Goal: Task Accomplishment & Management: Use online tool/utility

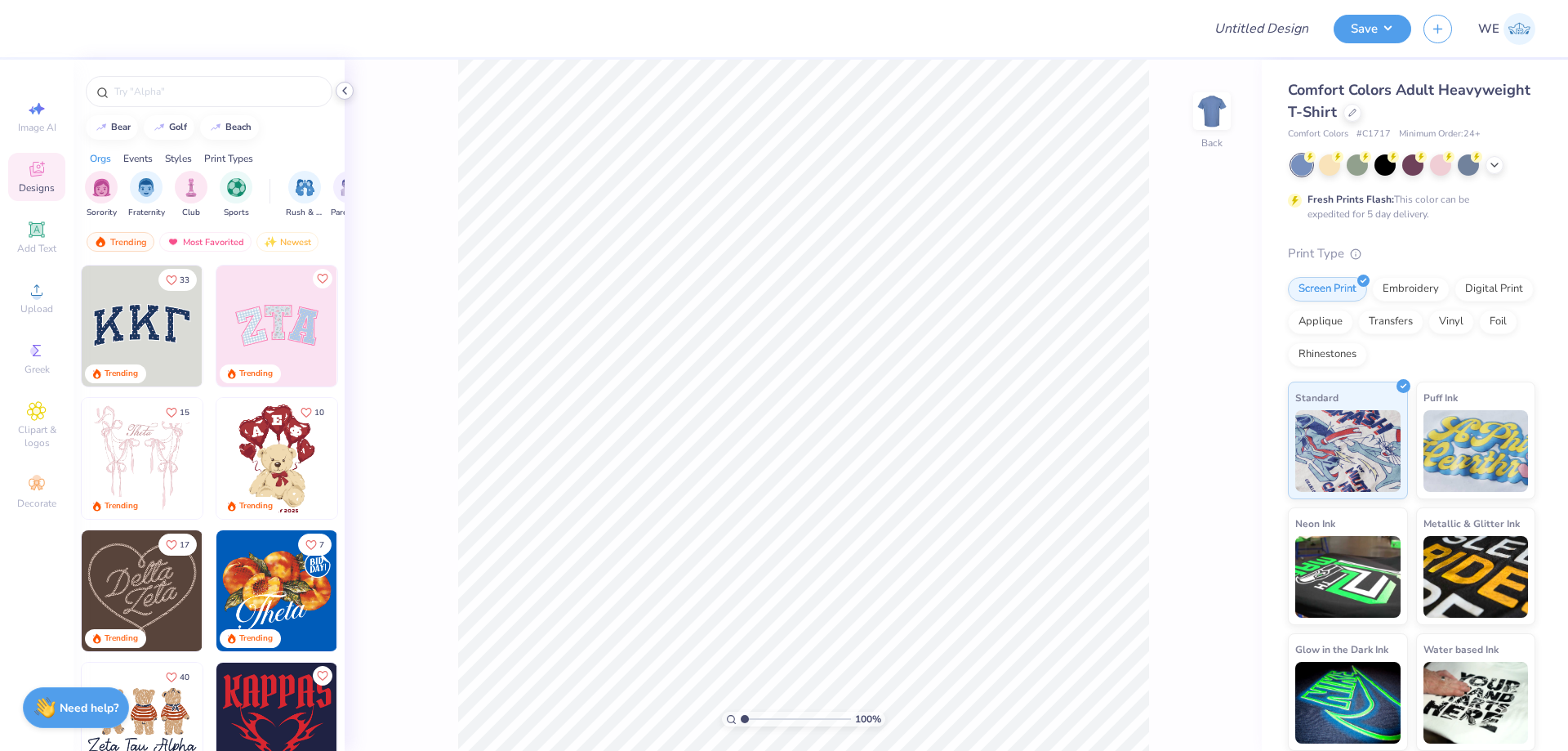
click at [349, 89] on icon at bounding box center [344, 90] width 13 height 13
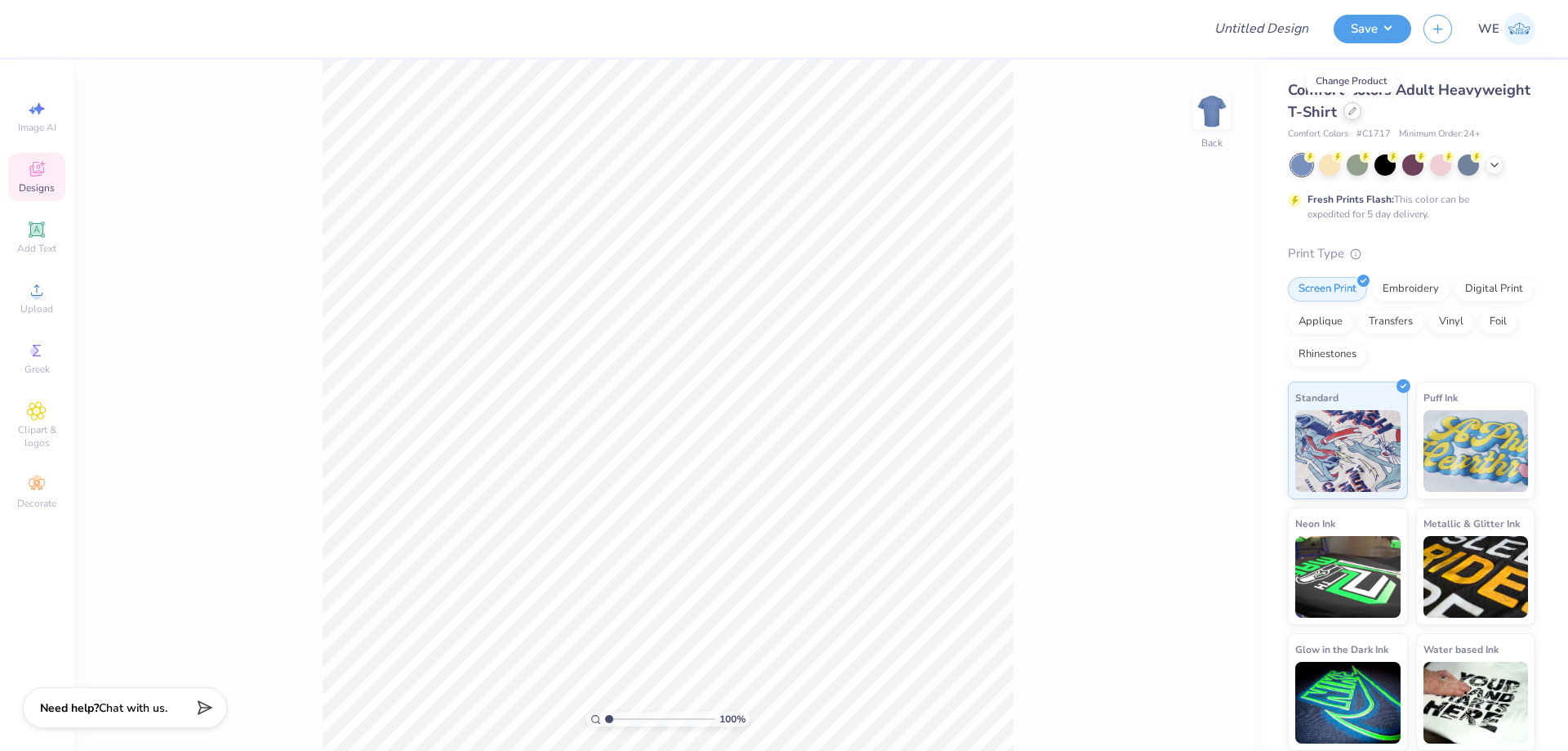
click at [1353, 111] on icon at bounding box center [1353, 111] width 7 height 7
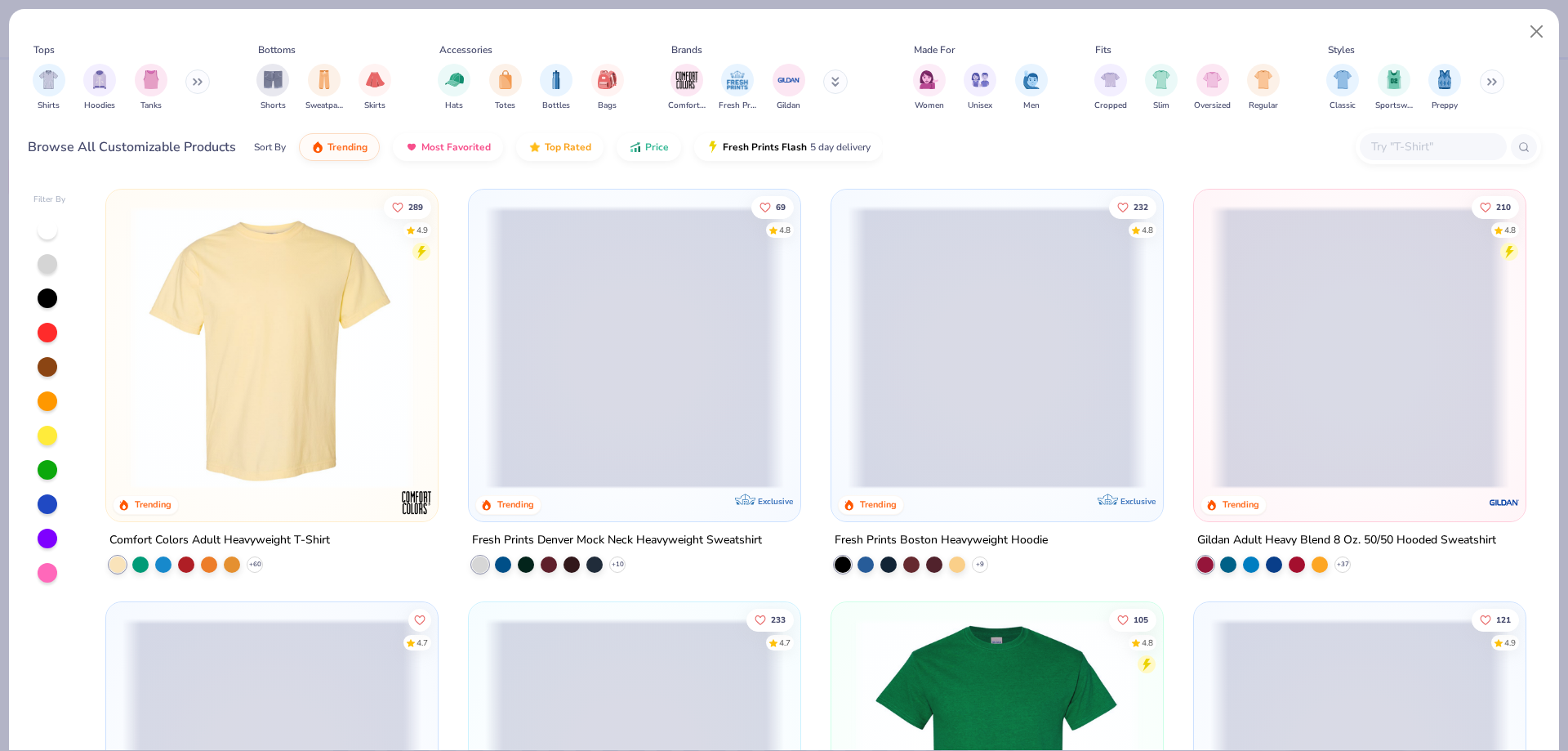
click at [1413, 140] on input "text" at bounding box center [1433, 146] width 126 height 19
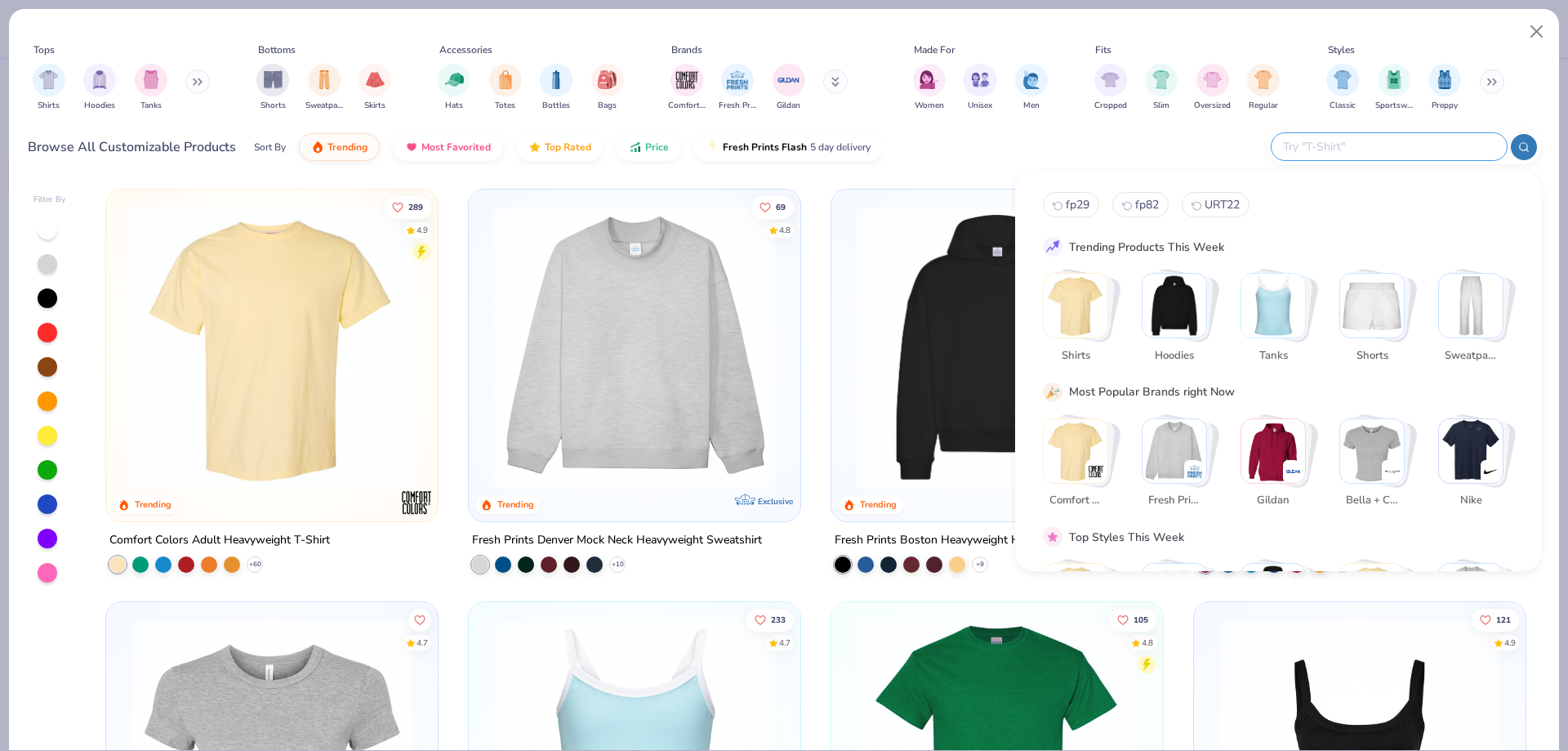
paste input "1010BE"
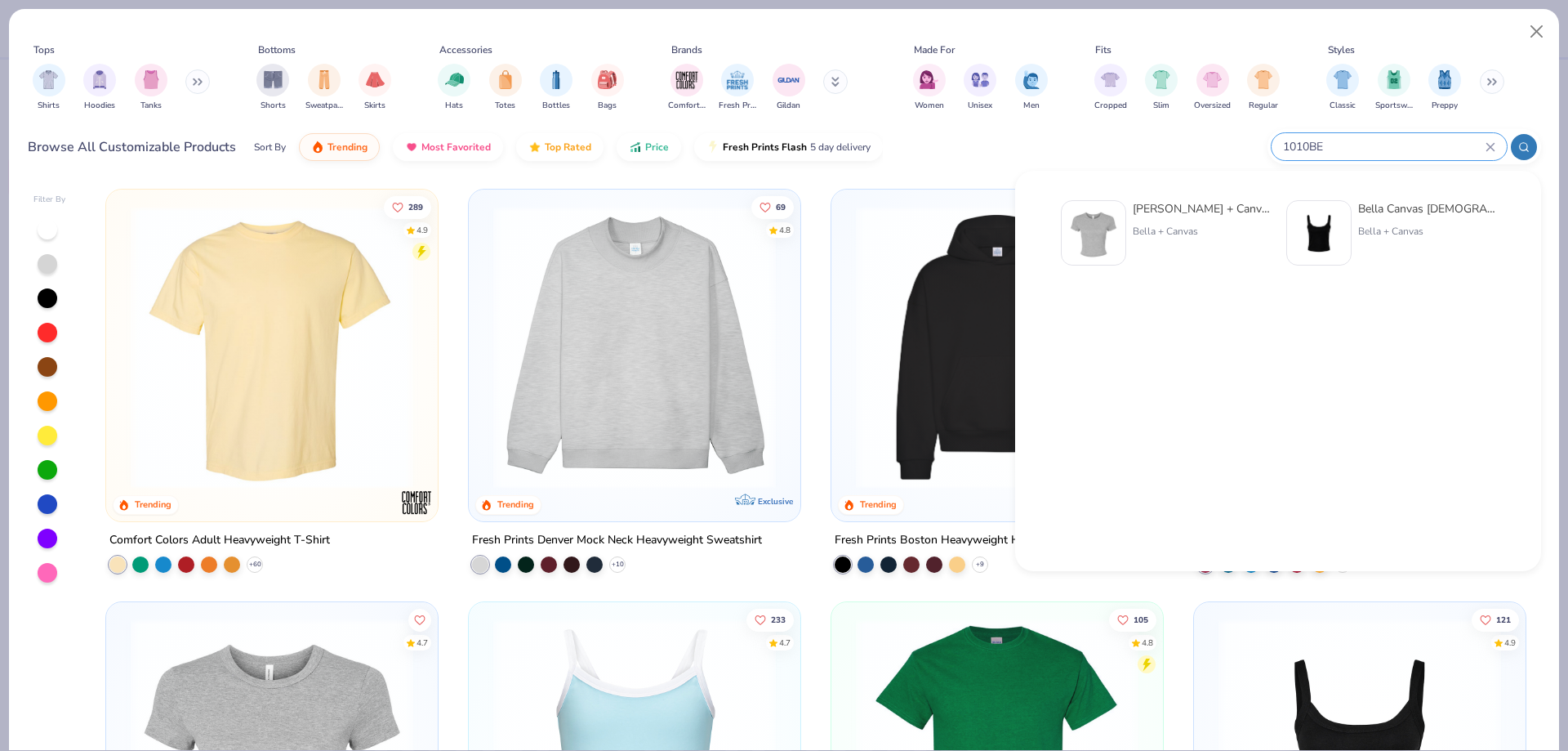
type input "1010BE"
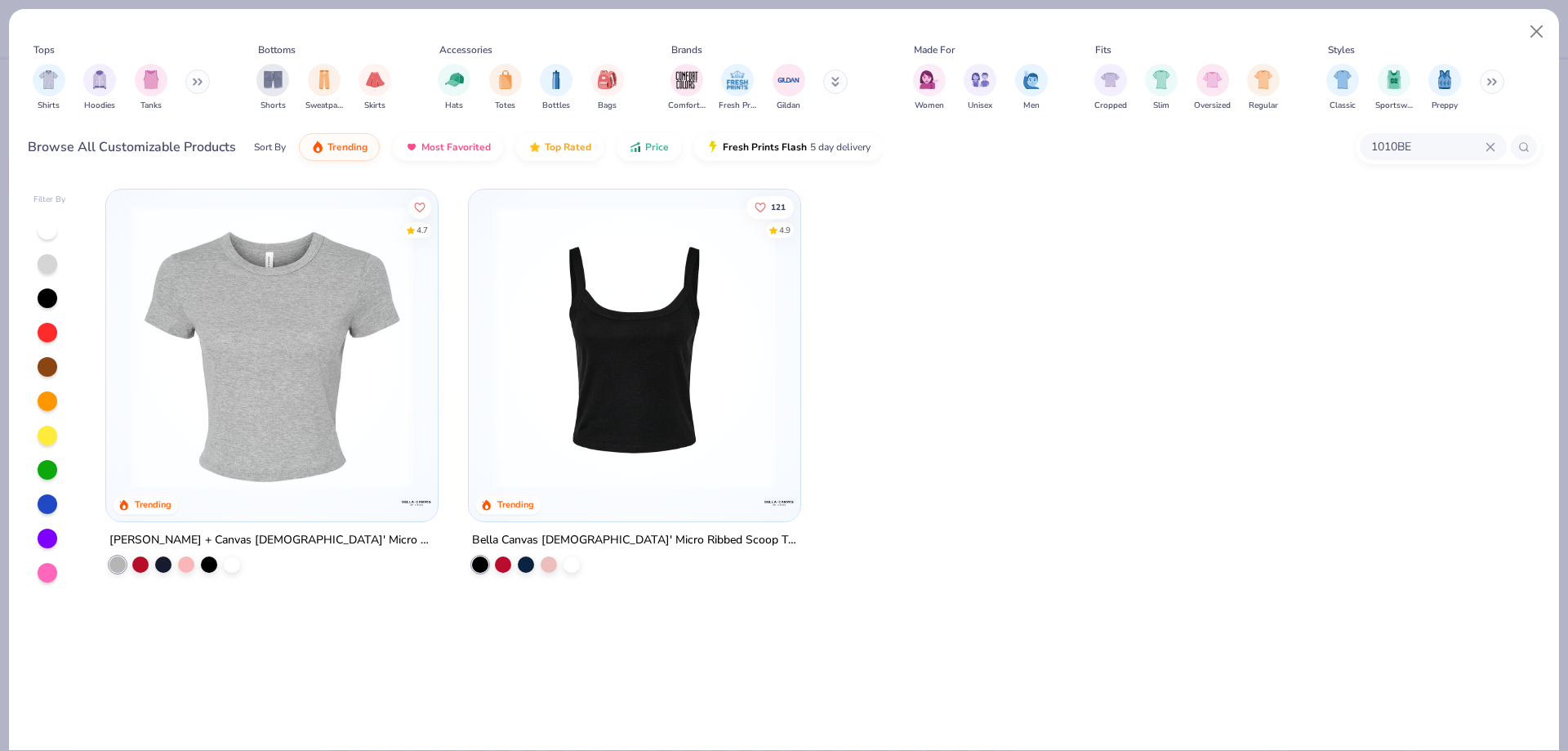
click at [324, 332] on img at bounding box center [271, 347] width 299 height 282
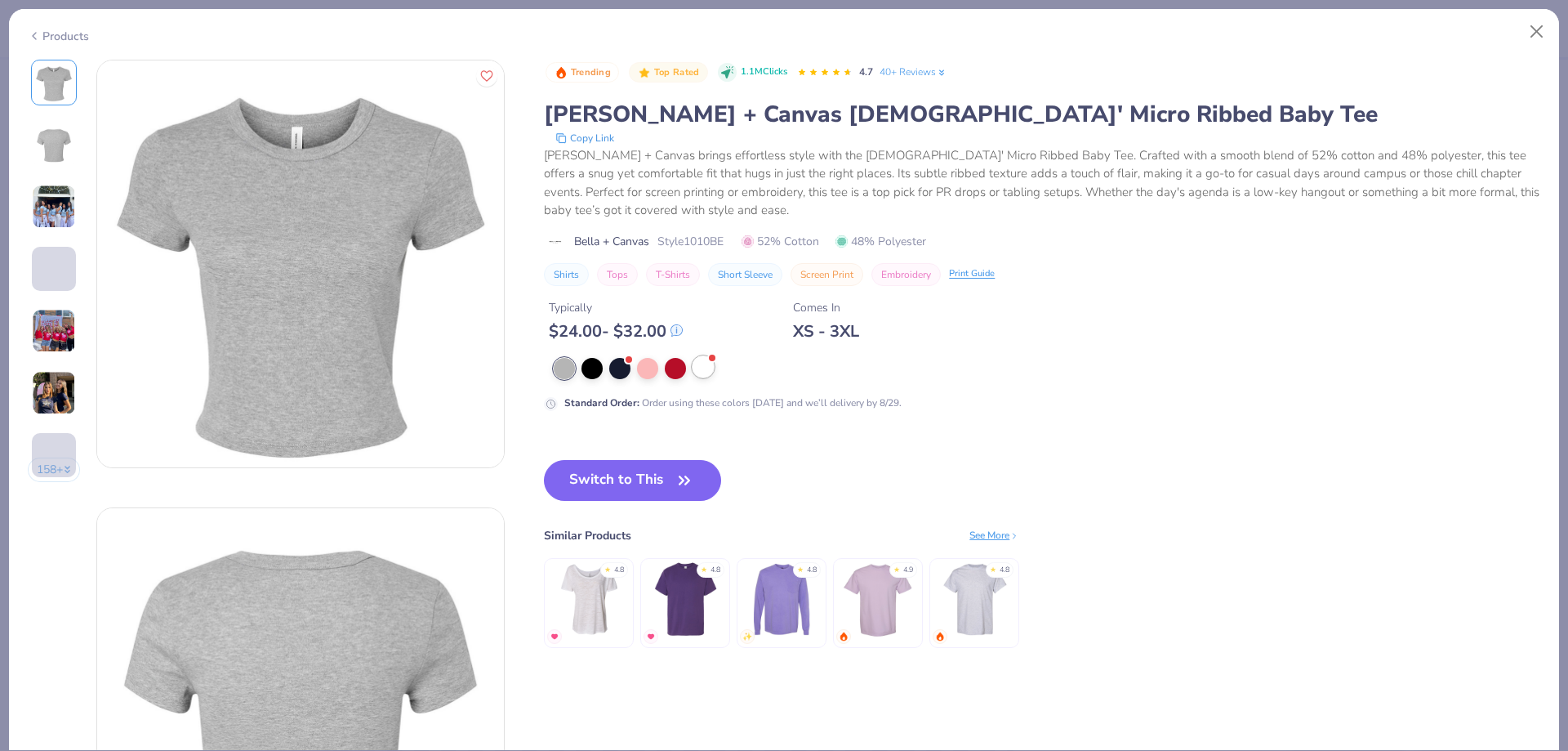
click at [713, 368] on div at bounding box center [703, 367] width 22 height 22
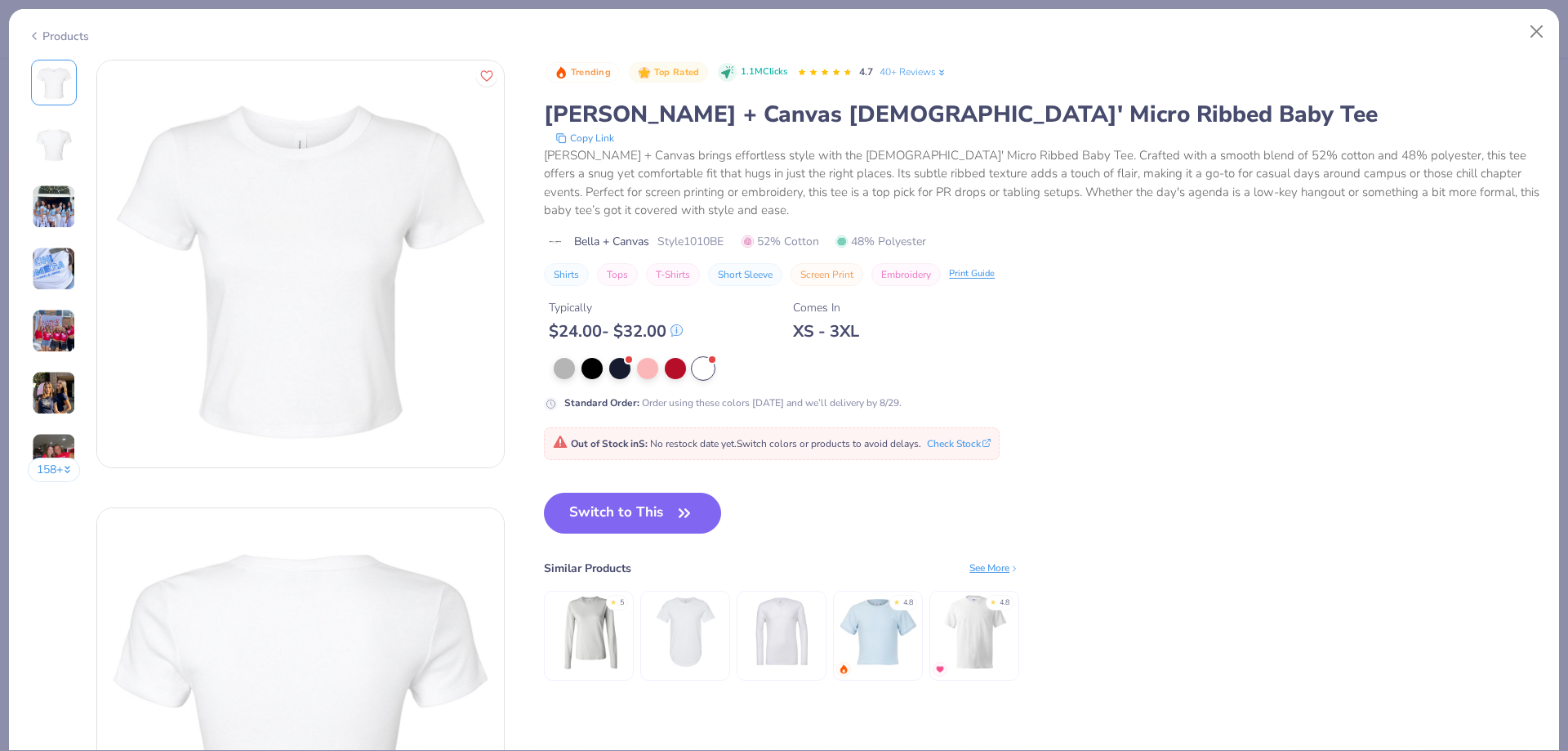
click at [605, 518] on button "Switch to This" at bounding box center [633, 512] width 177 height 40
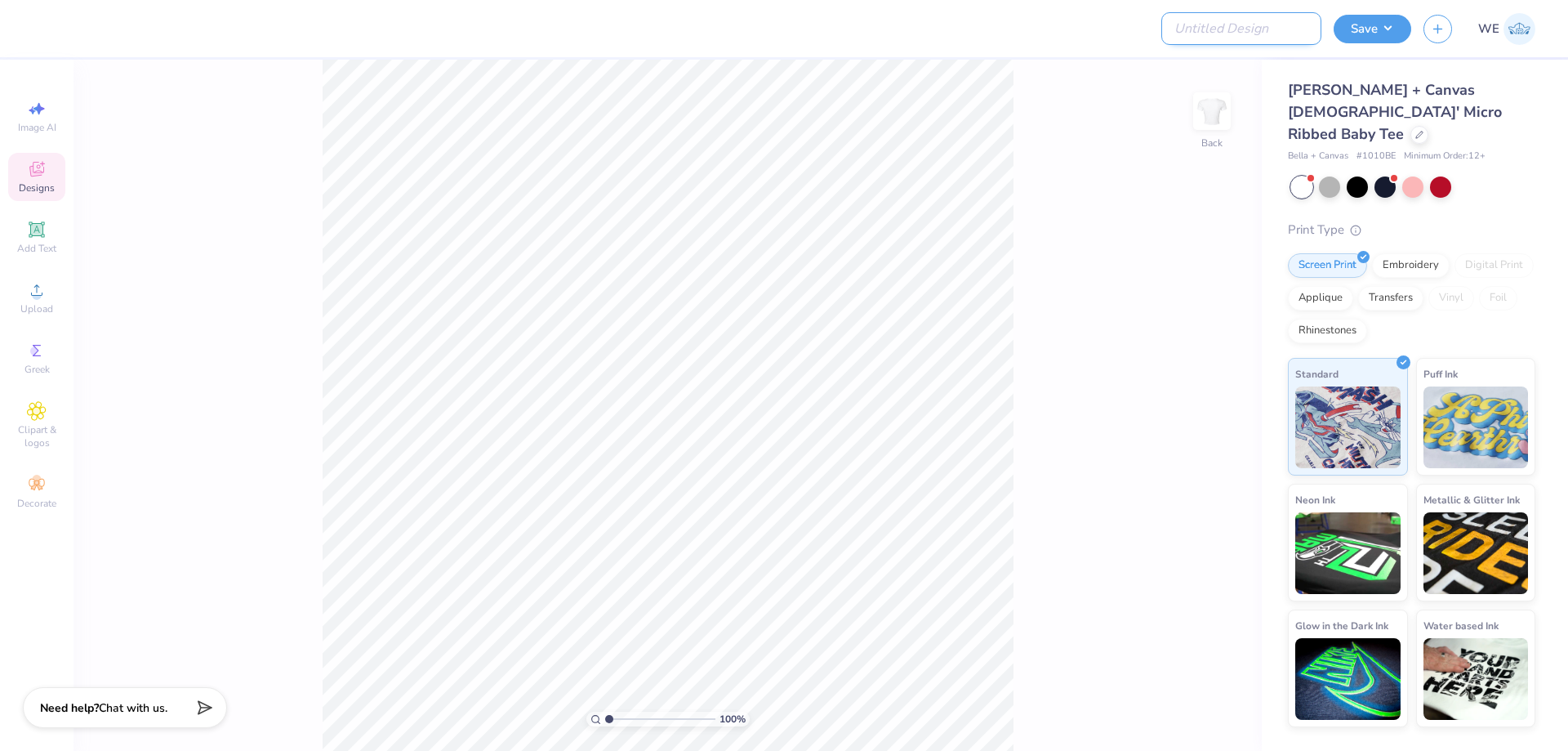
click at [1282, 32] on input "Design Title" at bounding box center [1242, 28] width 160 height 33
paste input "FPS239572"
type input "FPS239572"
click at [1047, 44] on div at bounding box center [617, 28] width 1144 height 57
click at [1410, 124] on div at bounding box center [1419, 133] width 18 height 18
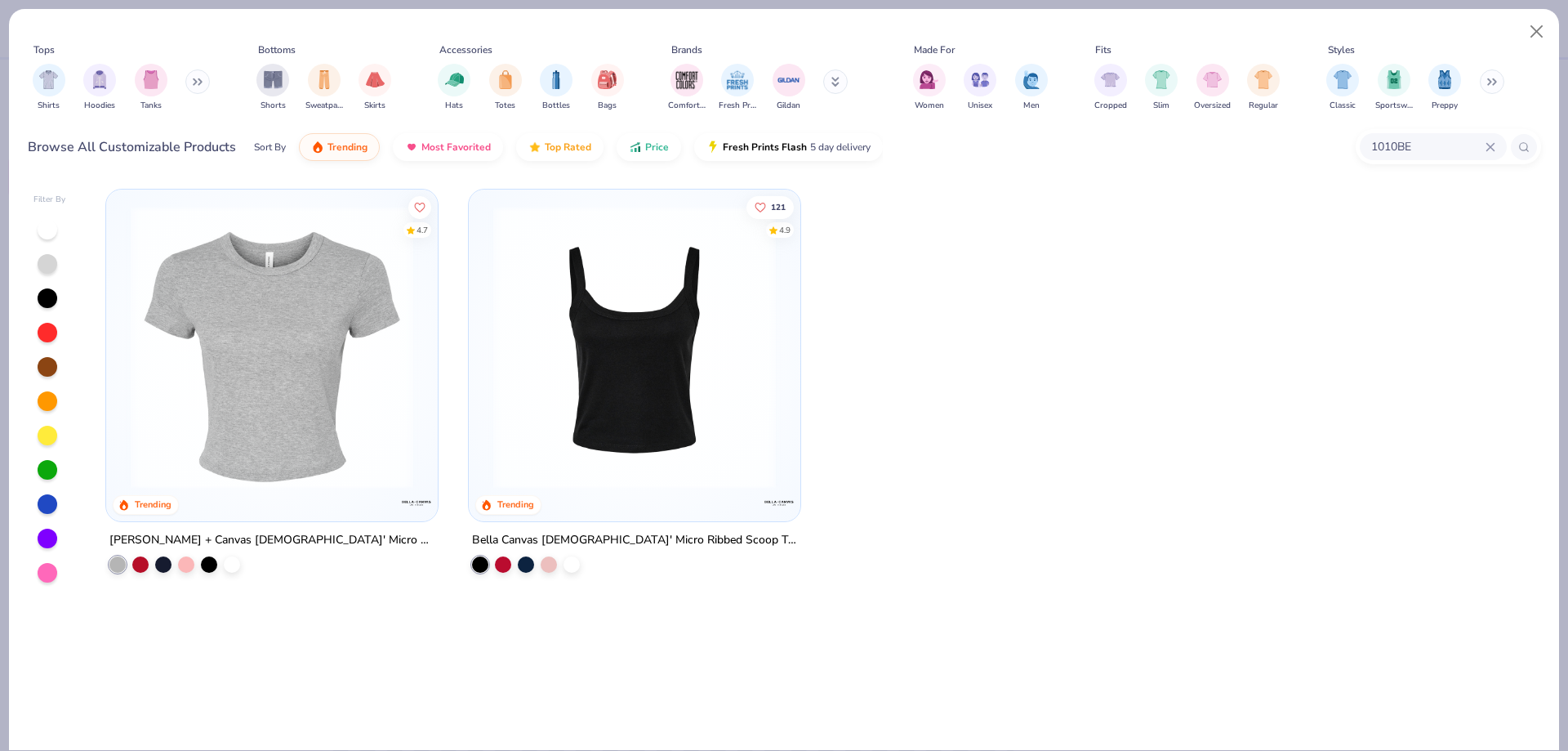
click at [1424, 148] on input "1010BE" at bounding box center [1428, 146] width 116 height 19
click at [1490, 144] on icon at bounding box center [1491, 146] width 9 height 9
paste input "43011"
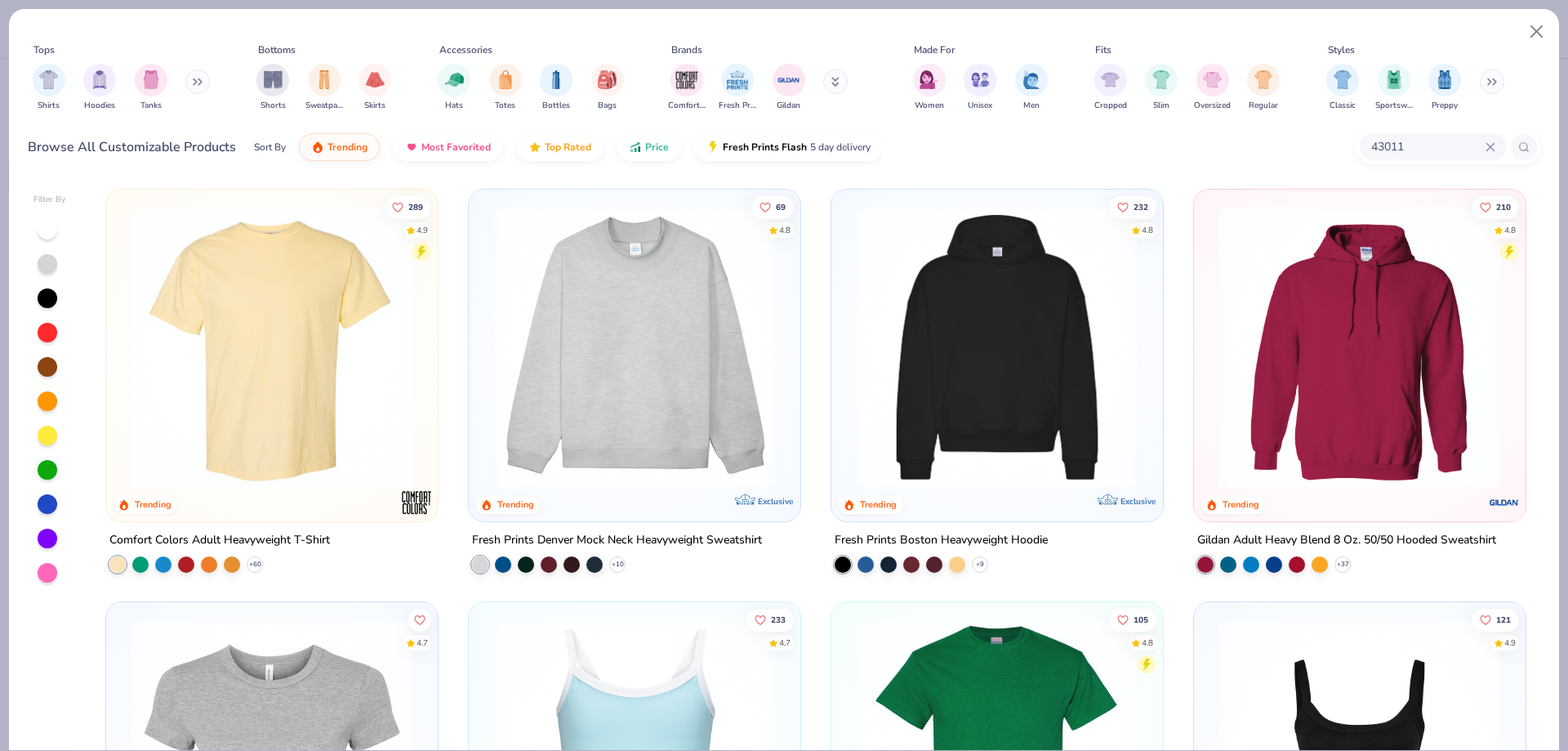
type input "43011"
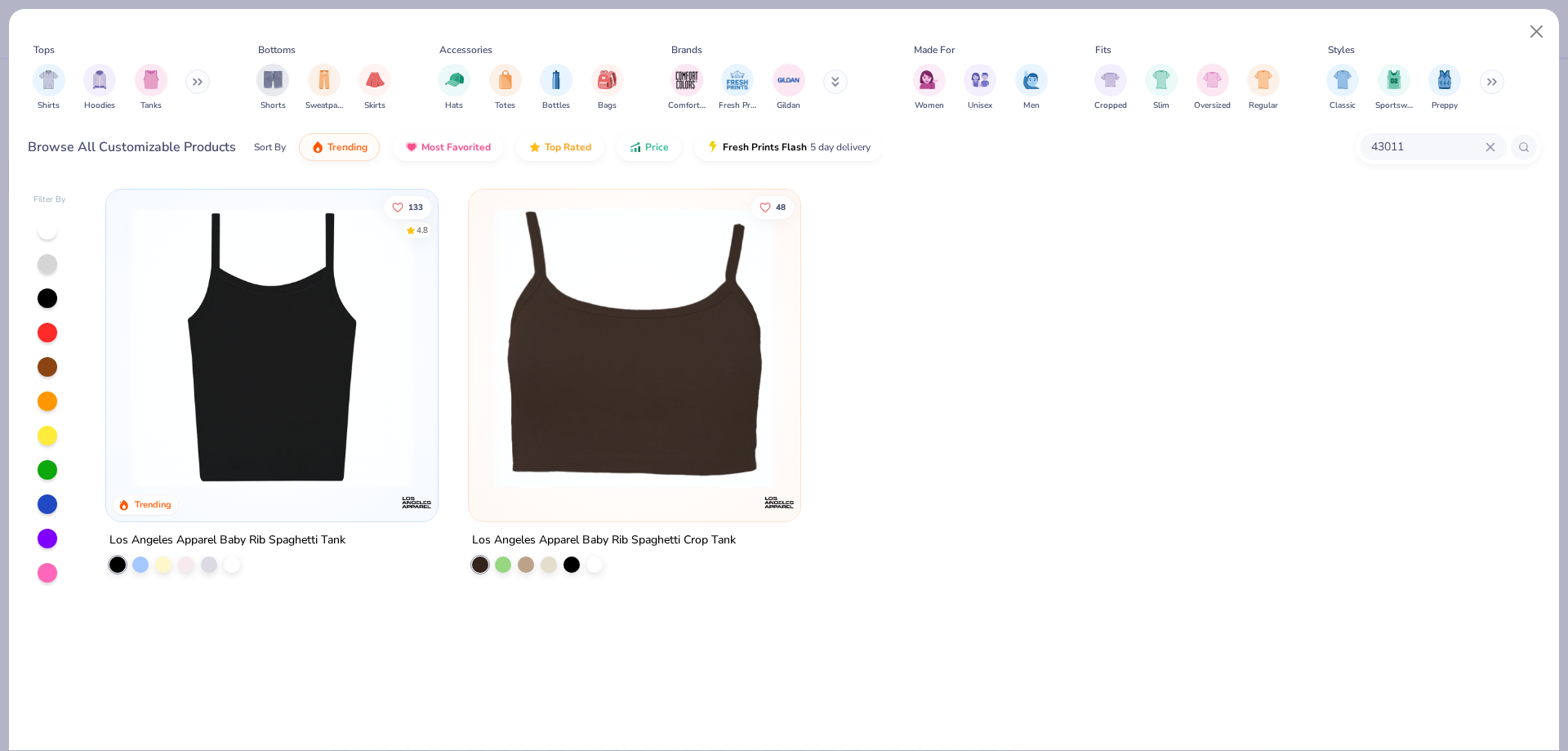
click at [316, 322] on img at bounding box center [271, 347] width 299 height 282
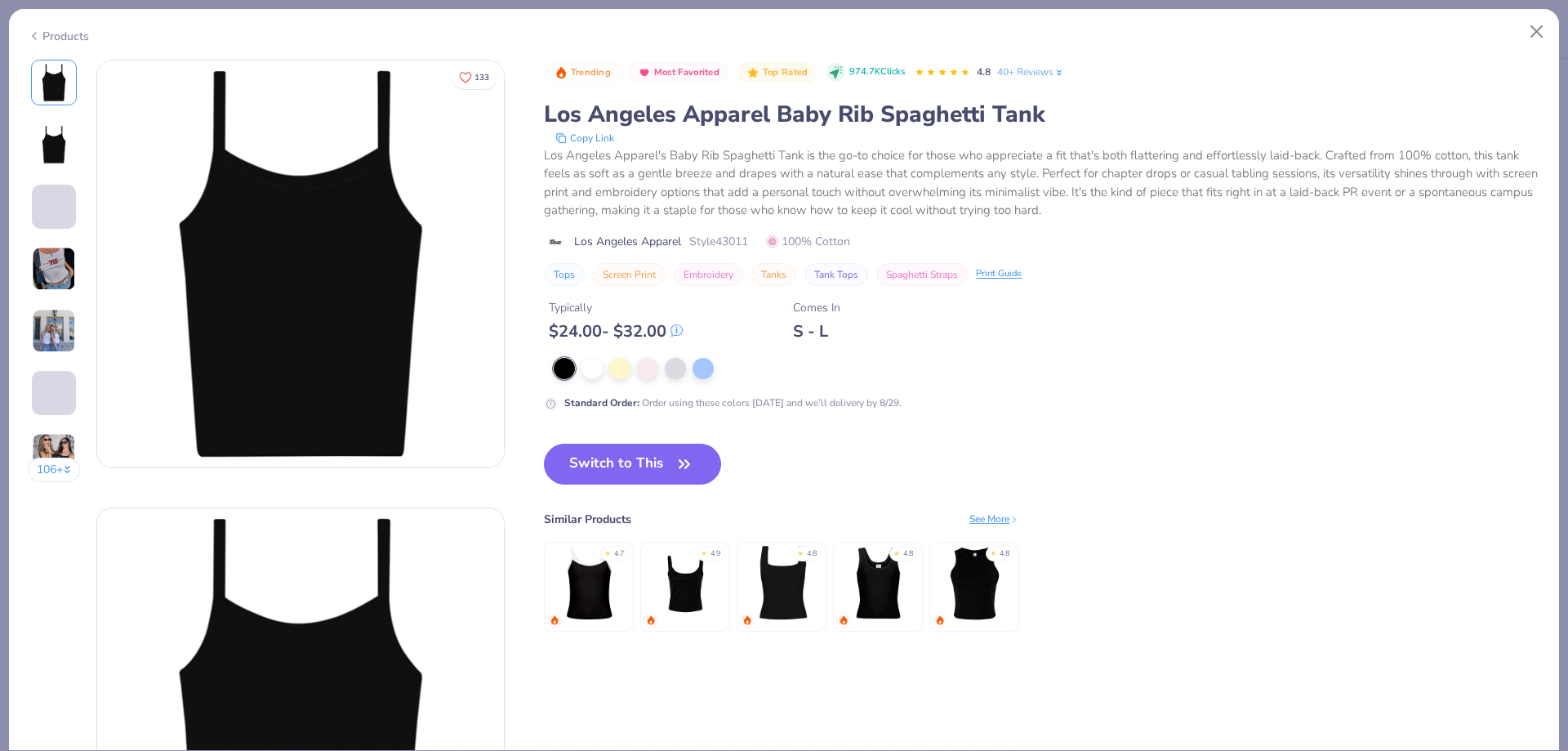
click at [606, 365] on div at bounding box center [876, 369] width 644 height 22
click at [598, 371] on div at bounding box center [592, 367] width 22 height 22
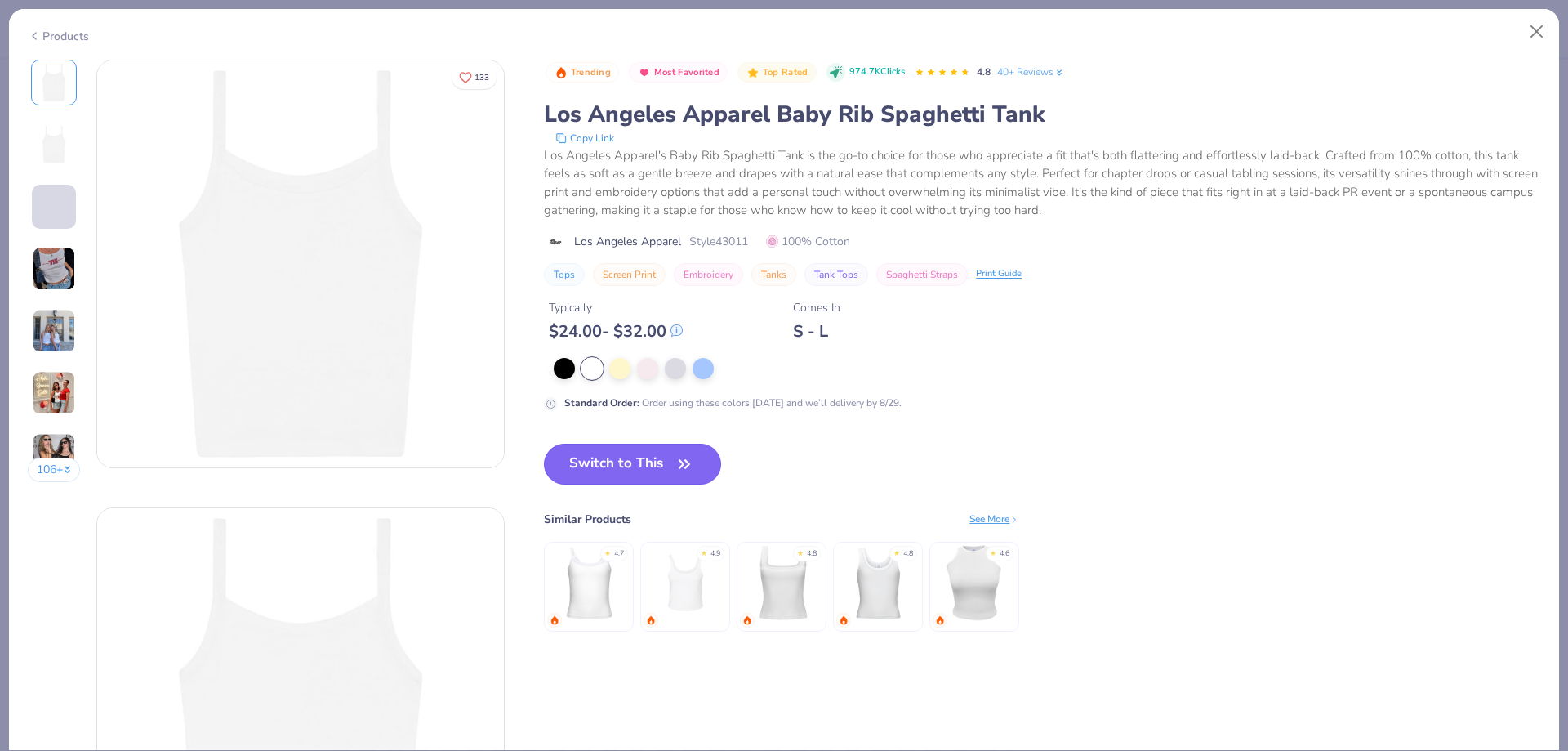
click at [617, 461] on button "Switch to This" at bounding box center [633, 463] width 177 height 40
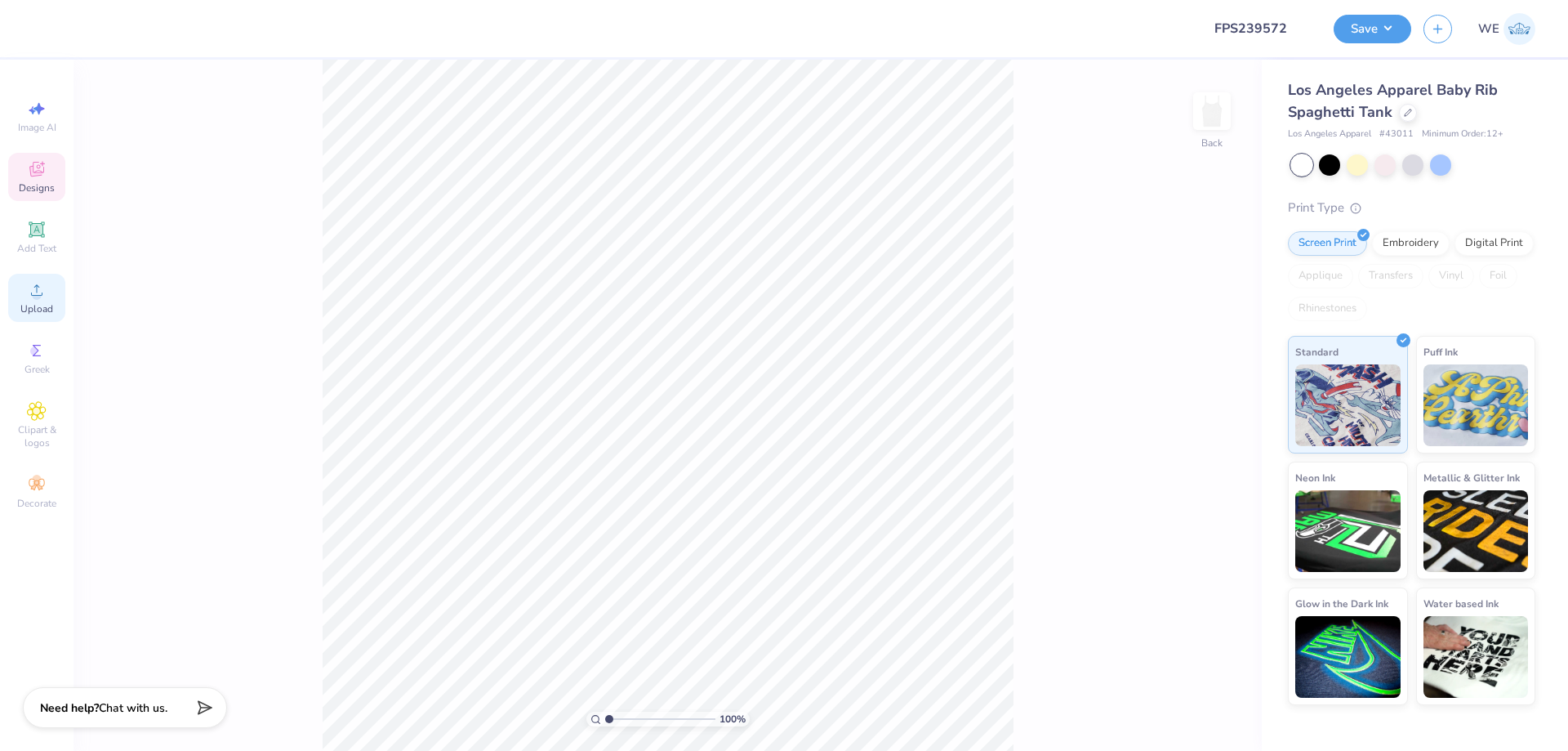
click at [36, 297] on circle at bounding box center [36, 295] width 9 height 9
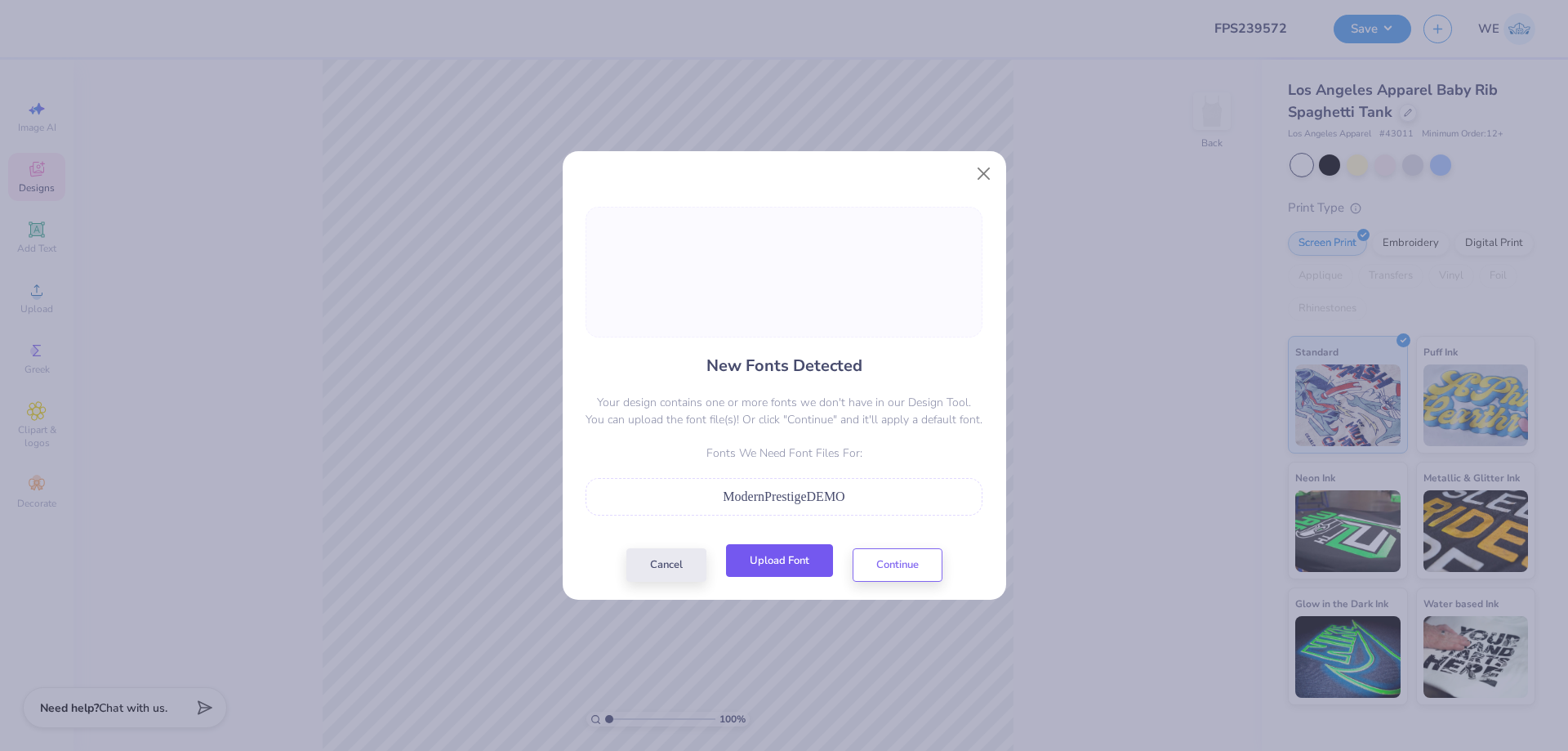
click at [778, 577] on button "Upload Font" at bounding box center [779, 561] width 107 height 34
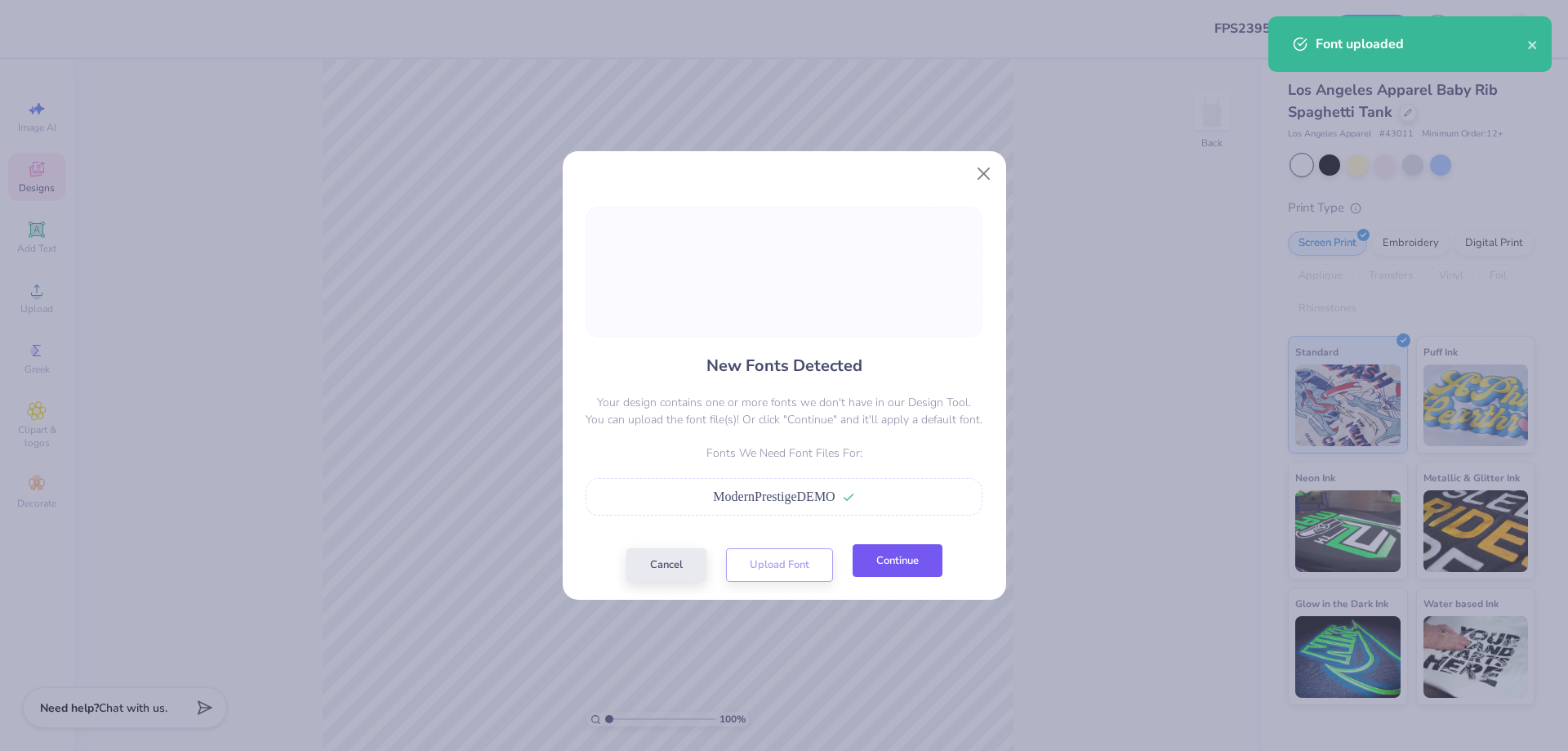
click at [915, 569] on button "Continue" at bounding box center [897, 561] width 90 height 34
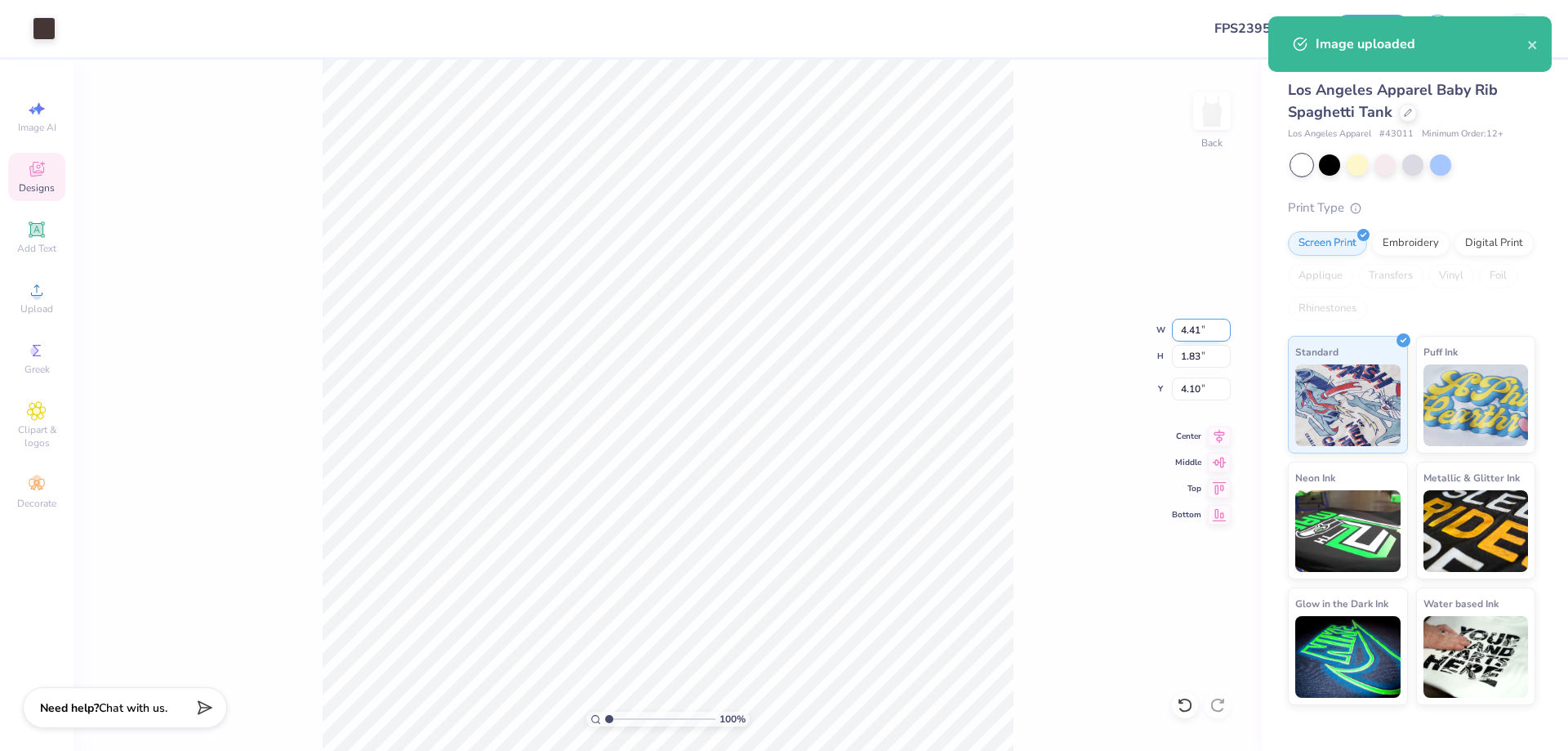
click at [1187, 326] on input "4.41" at bounding box center [1201, 330] width 59 height 23
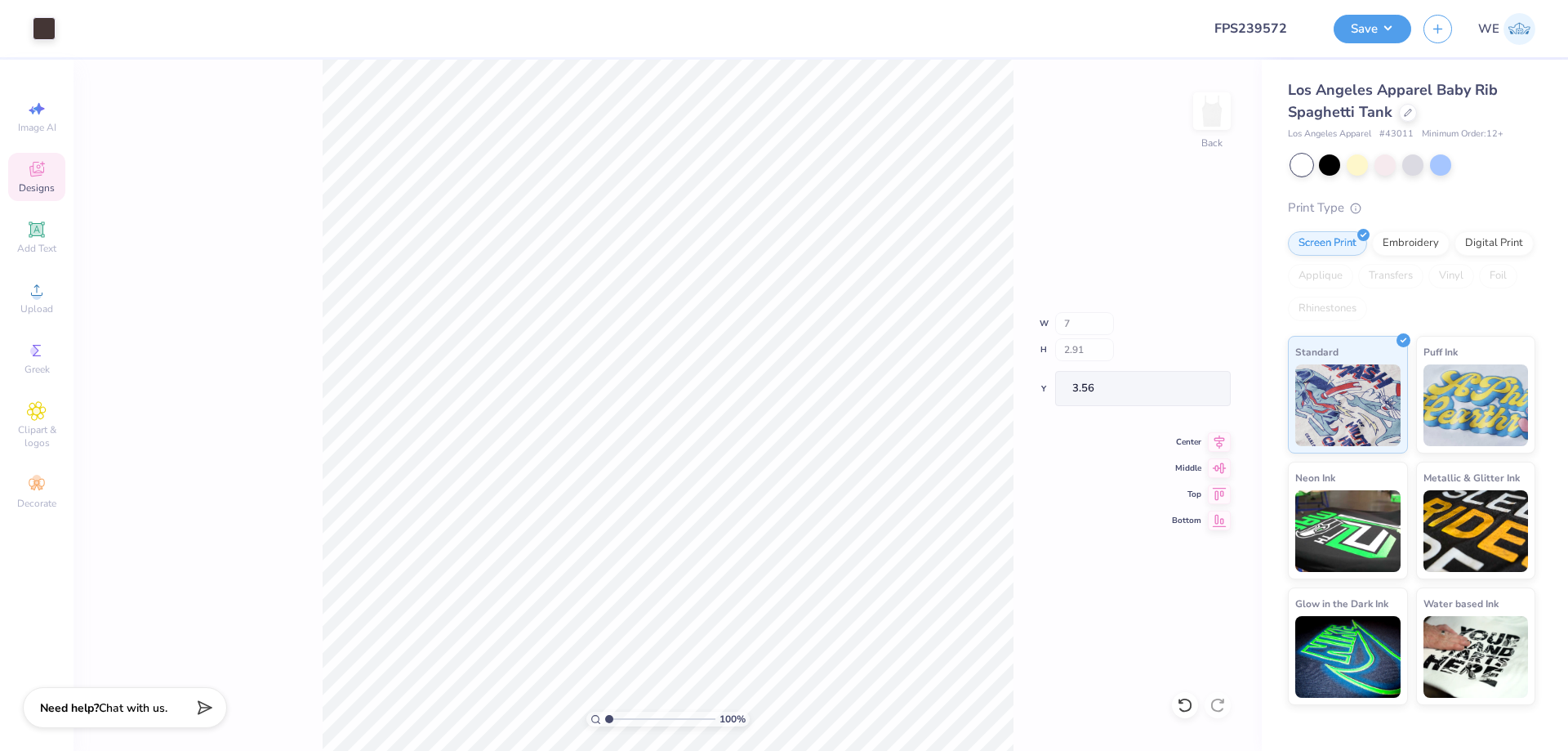
type input "7.00"
type input "2.91"
type input "3.56"
click at [1218, 434] on icon at bounding box center [1219, 433] width 23 height 20
click at [1212, 437] on icon at bounding box center [1219, 433] width 23 height 20
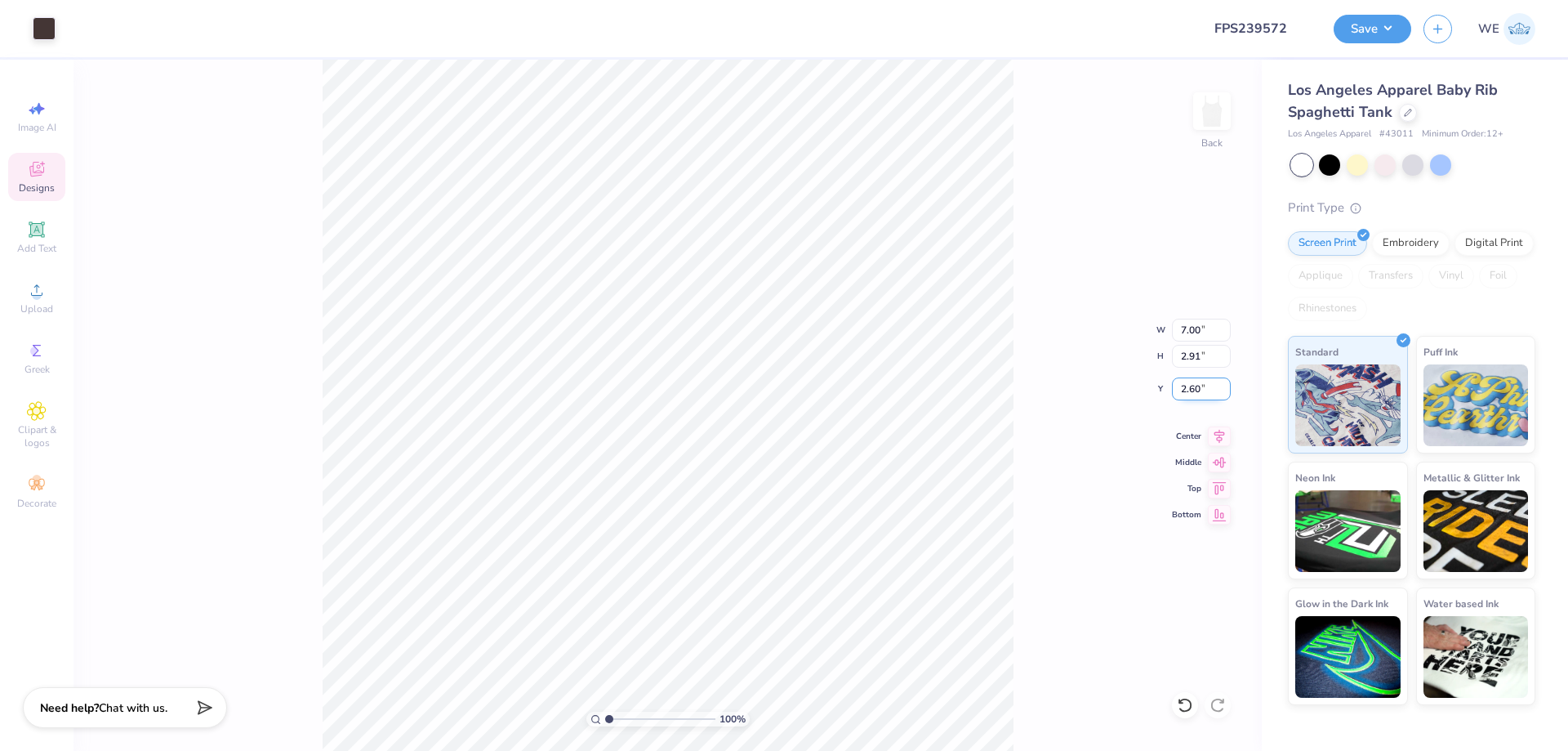
click at [1192, 386] on input "2.60" at bounding box center [1201, 388] width 59 height 23
type input "2.00"
click at [1369, 9] on div "Save WE" at bounding box center [1451, 28] width 234 height 57
click at [1360, 18] on button "Save" at bounding box center [1373, 26] width 77 height 28
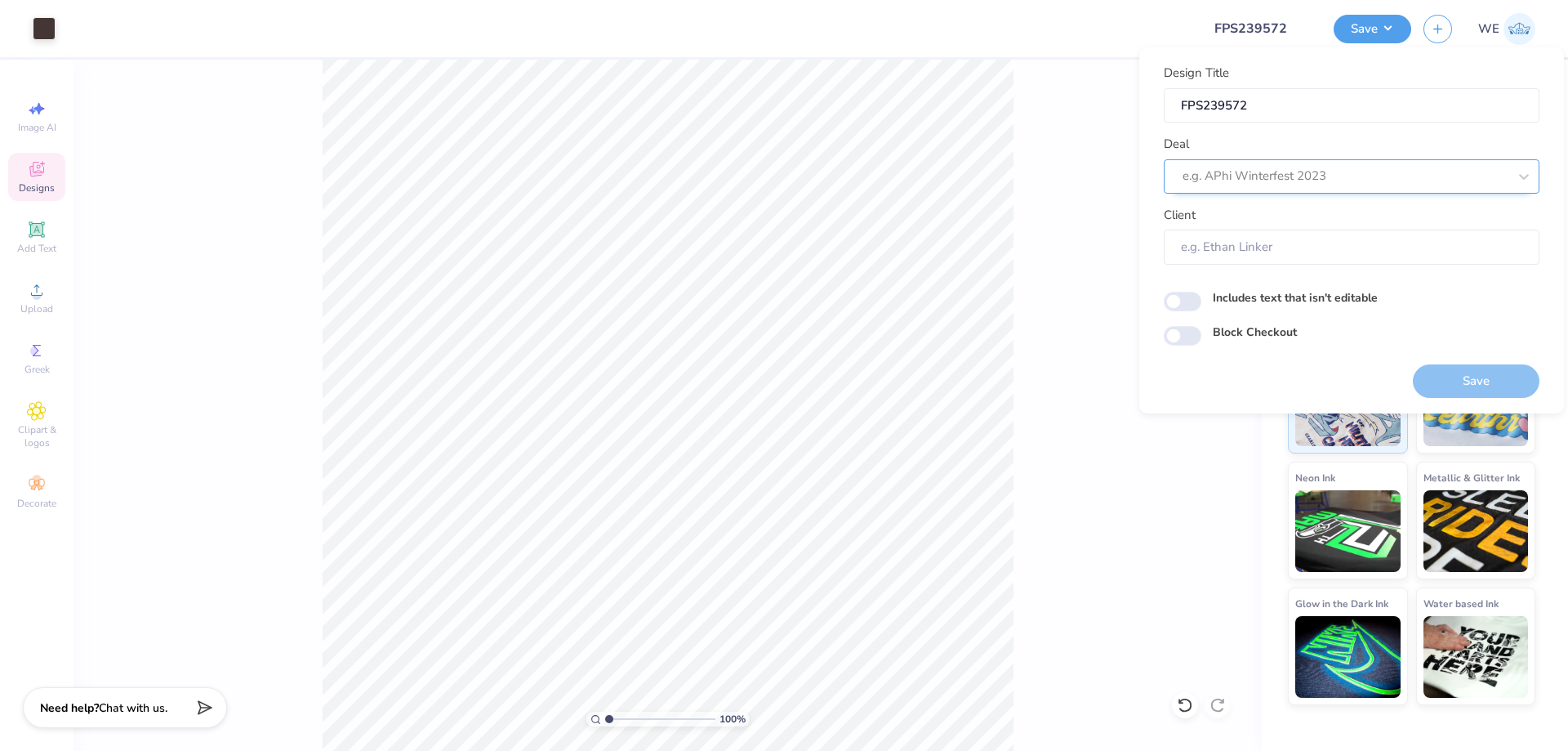
click at [1267, 183] on div at bounding box center [1346, 177] width 325 height 22
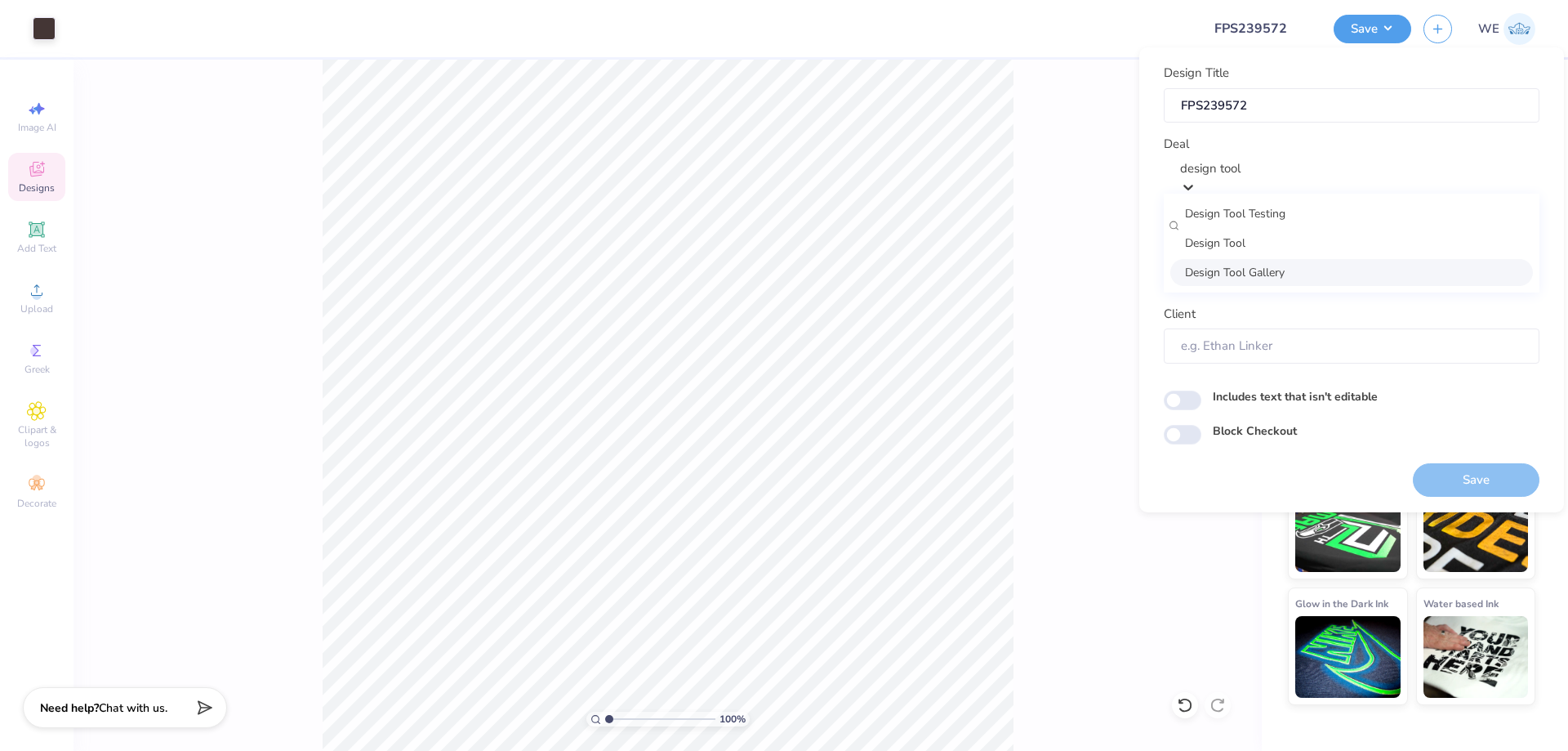
click at [1260, 282] on div "Design Tool Gallery" at bounding box center [1351, 272] width 363 height 27
type input "design tool"
type input "Design Tool Gallery User"
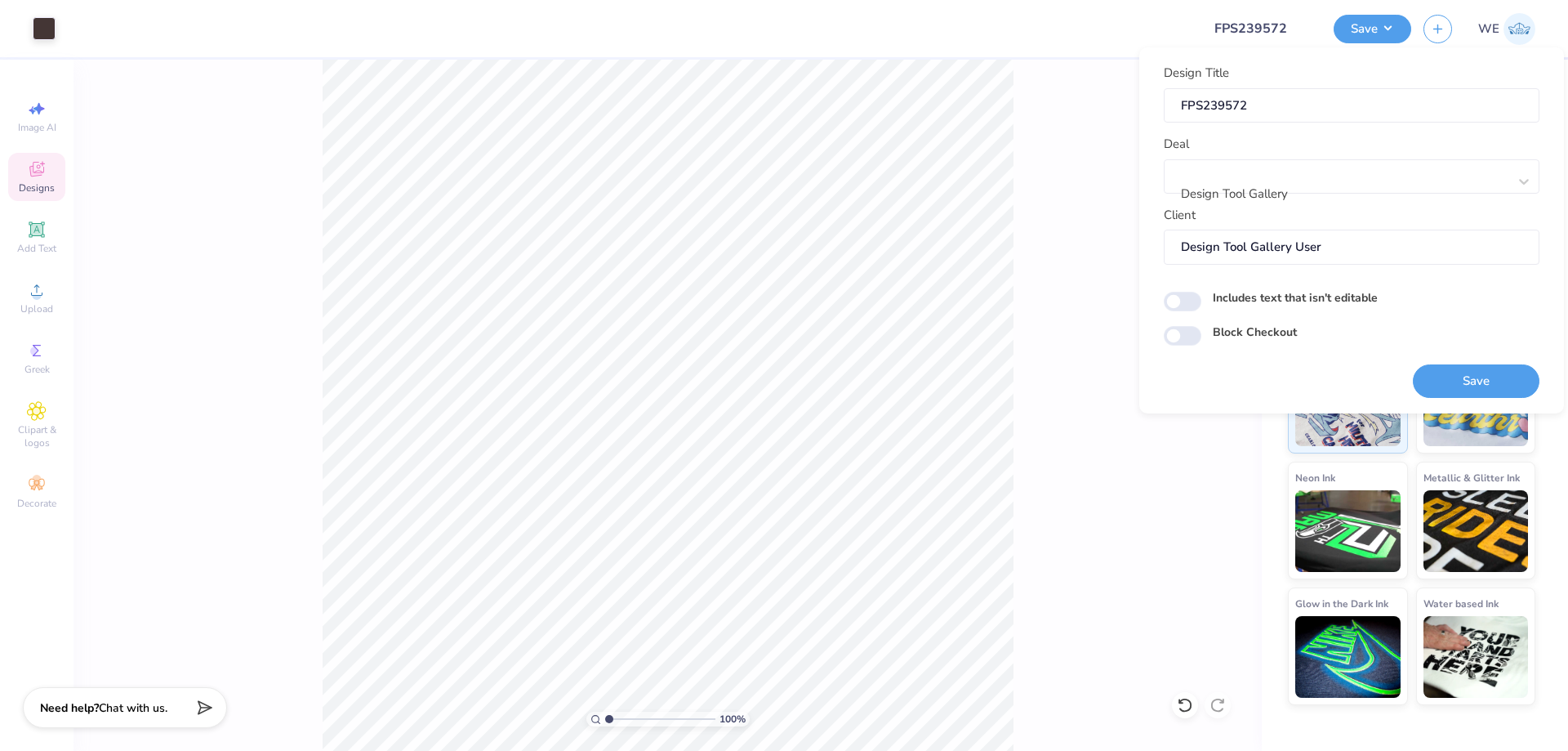
click at [1466, 388] on button "Save" at bounding box center [1476, 381] width 127 height 34
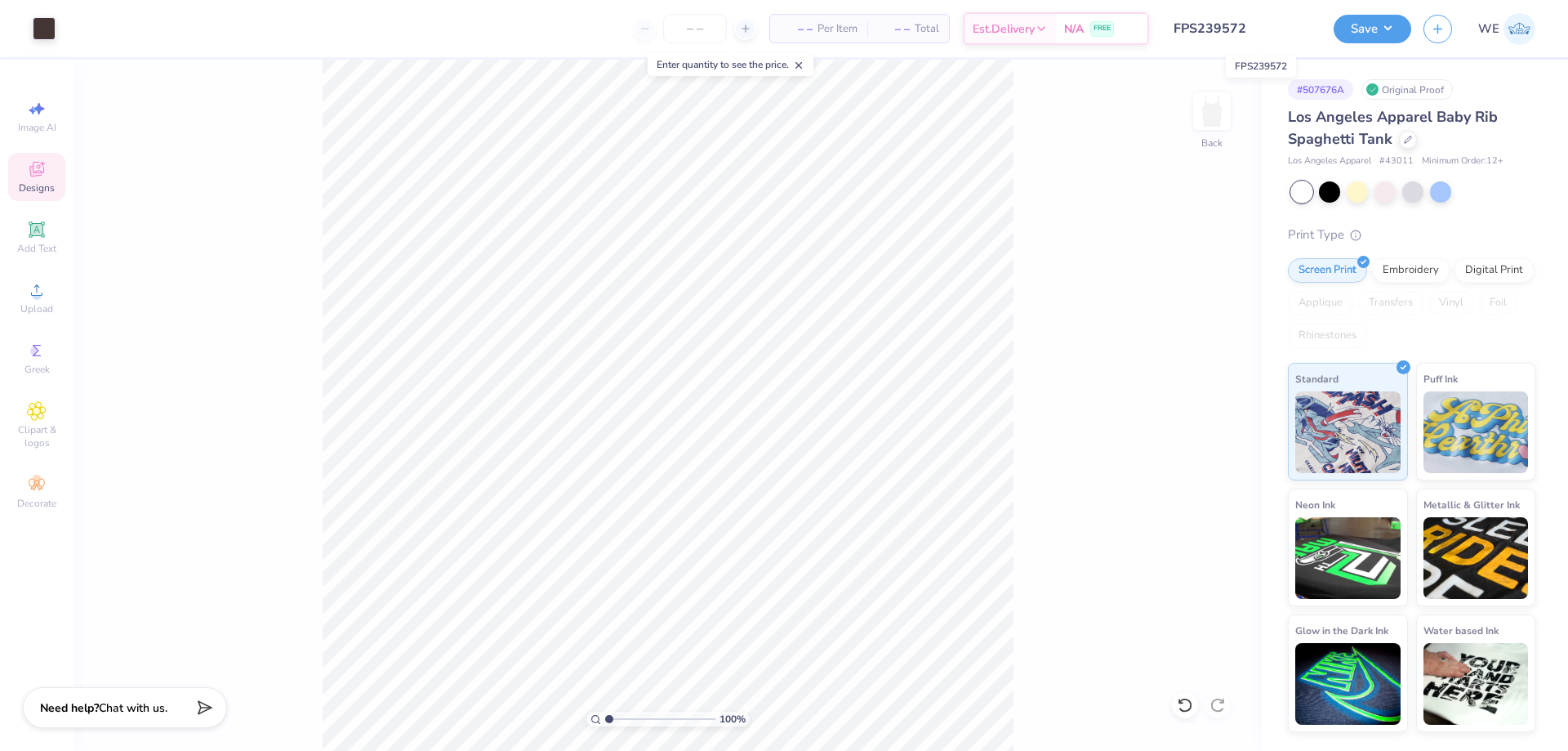
drag, startPoint x: 1215, startPoint y: 23, endPoint x: 1300, endPoint y: 22, distance: 85.0
click at [1300, 22] on input "FPS239572" at bounding box center [1242, 28] width 160 height 33
click at [1354, 22] on button "Save" at bounding box center [1373, 26] width 77 height 28
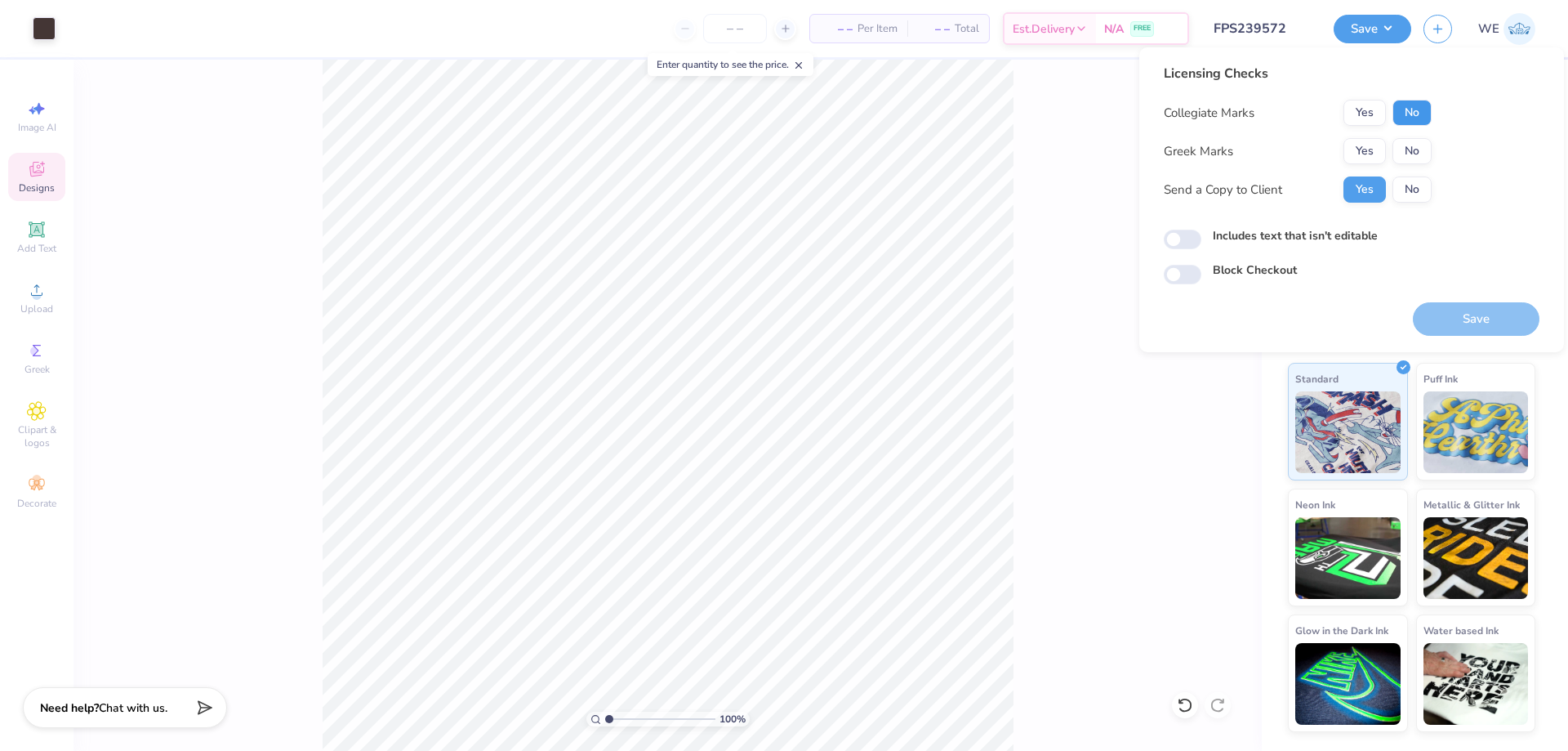
click at [1415, 110] on button "No" at bounding box center [1413, 113] width 40 height 26
click at [1372, 152] on button "Yes" at bounding box center [1365, 151] width 42 height 26
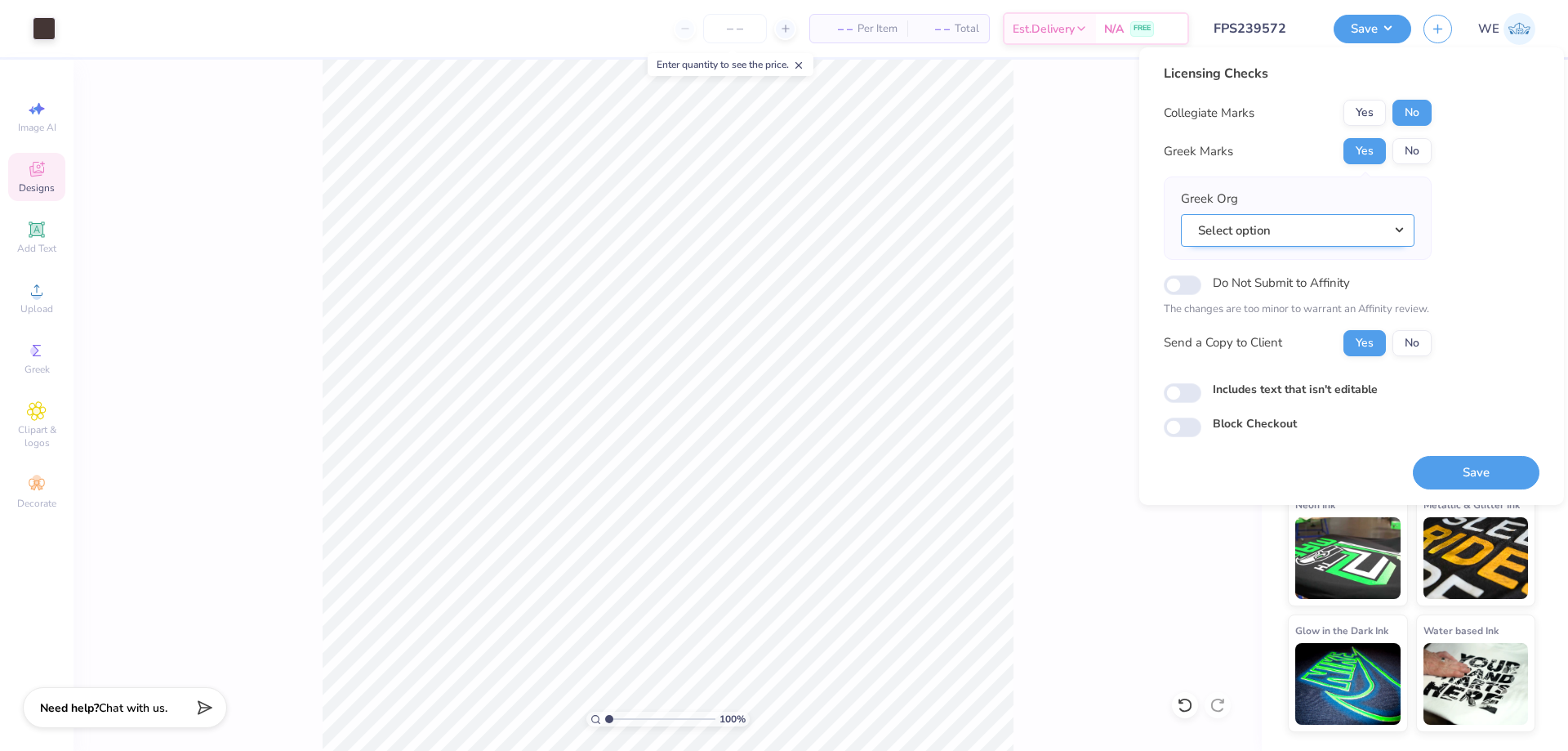
click at [1263, 228] on button "Select option" at bounding box center [1298, 231] width 233 height 34
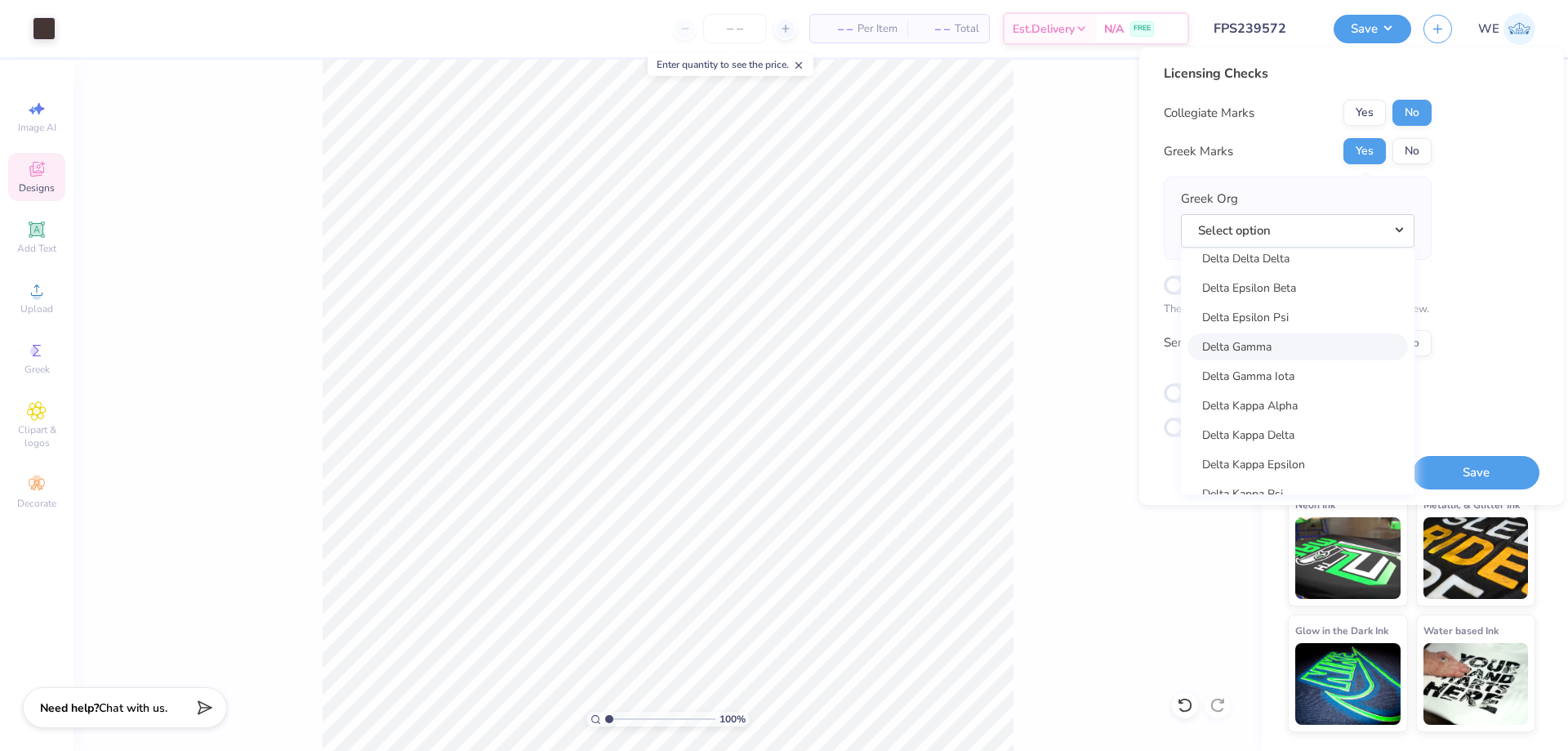
scroll to position [3677, 0]
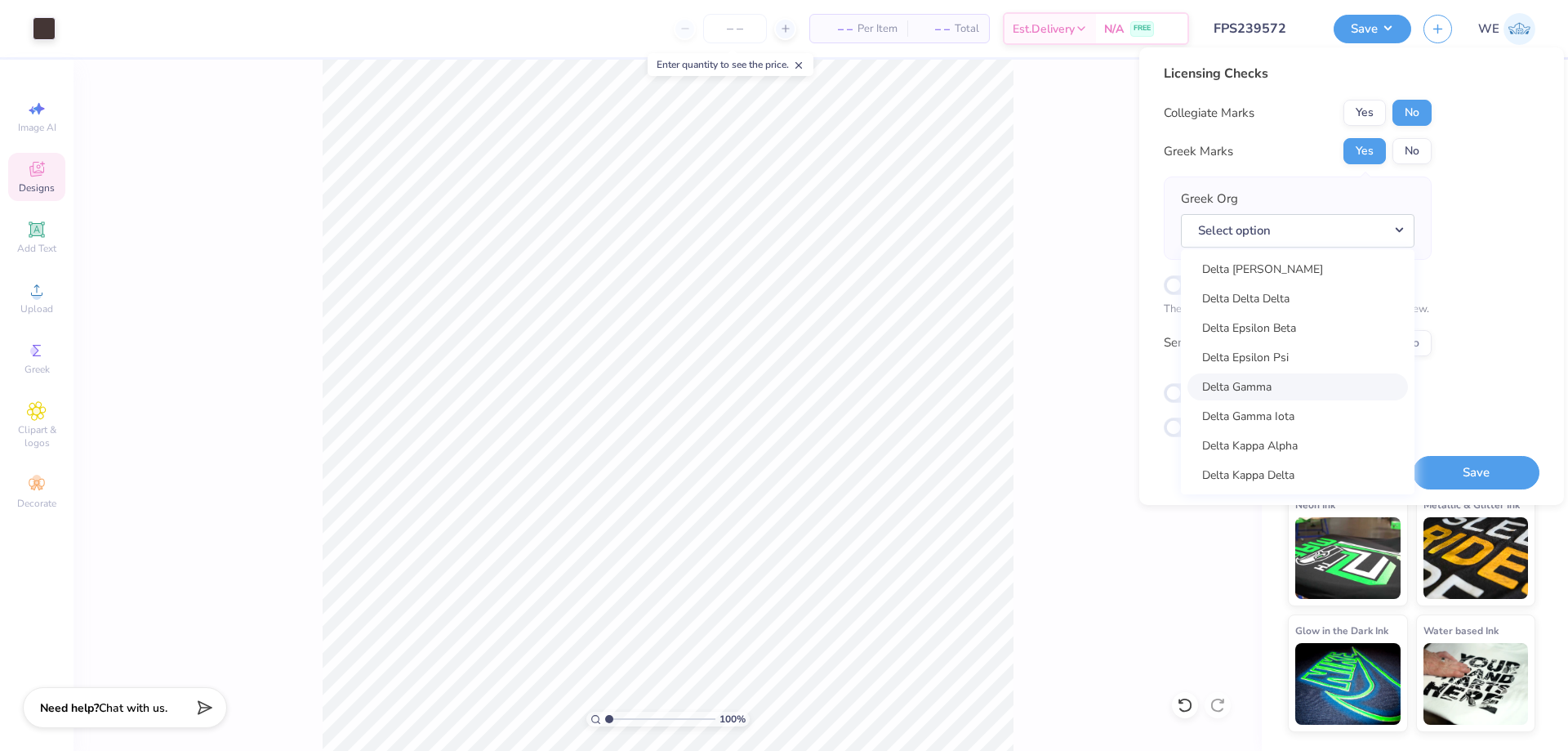
click at [1281, 387] on link "Delta Gamma" at bounding box center [1298, 387] width 220 height 27
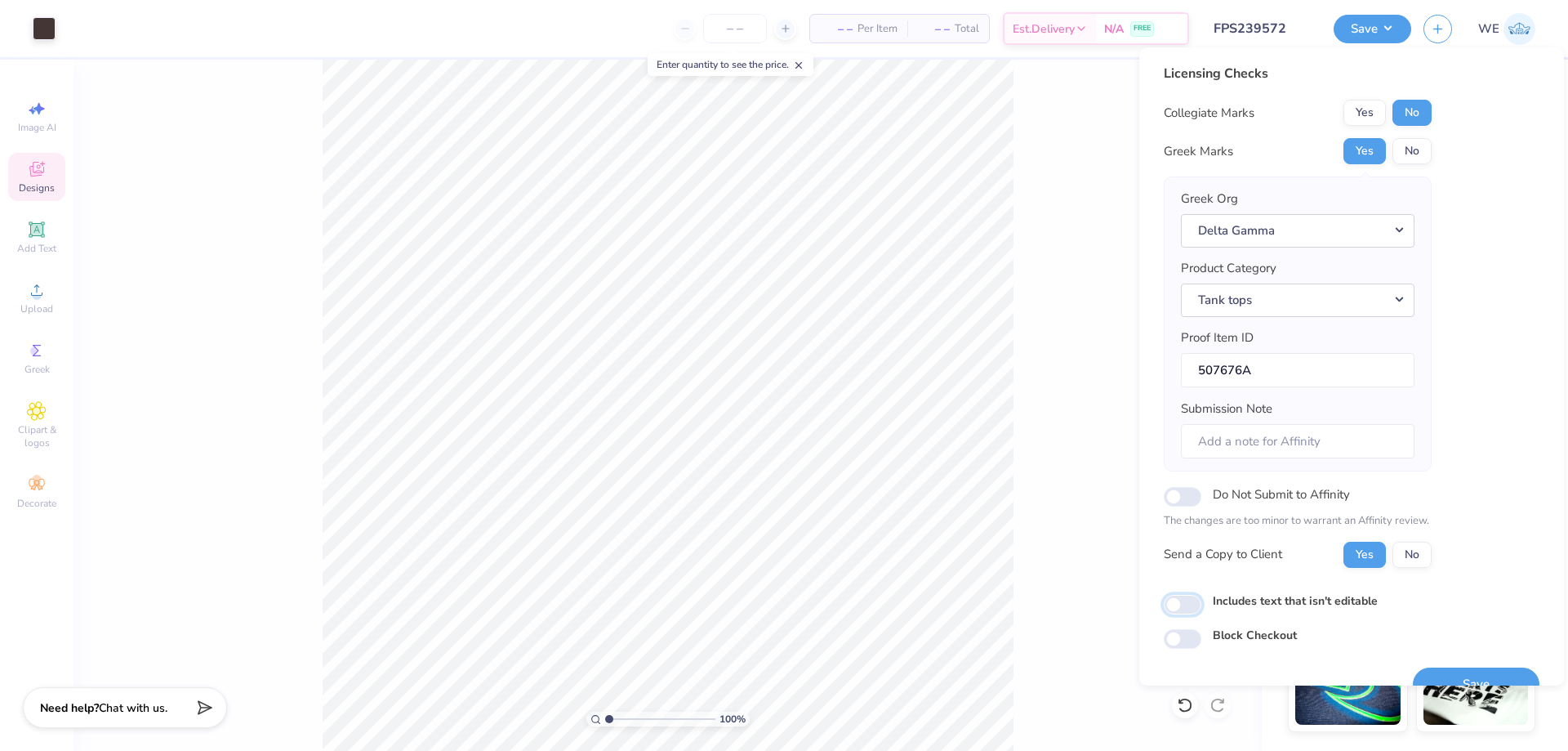
click at [1176, 601] on input "Includes text that isn't editable" at bounding box center [1183, 605] width 38 height 20
checkbox input "true"
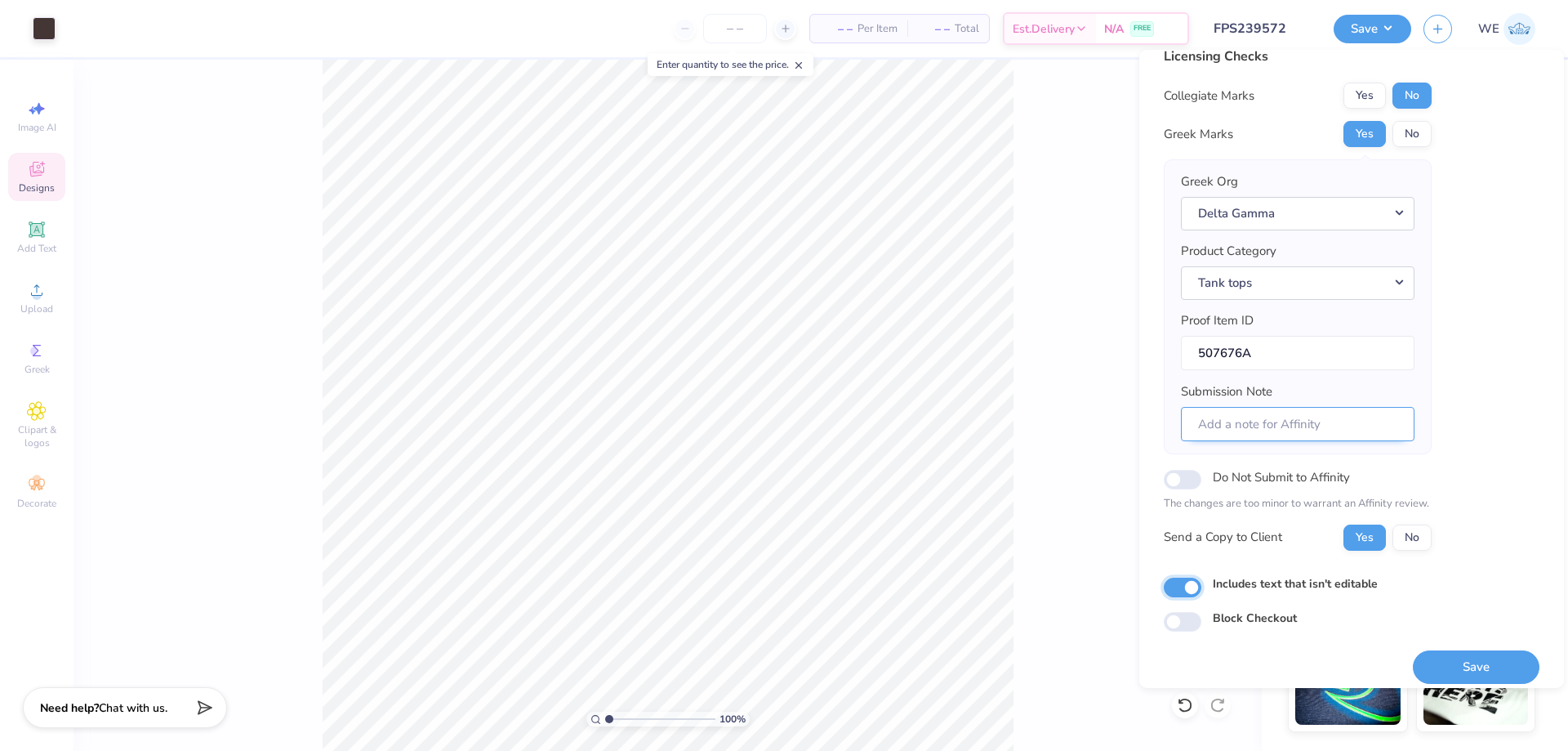
scroll to position [31, 0]
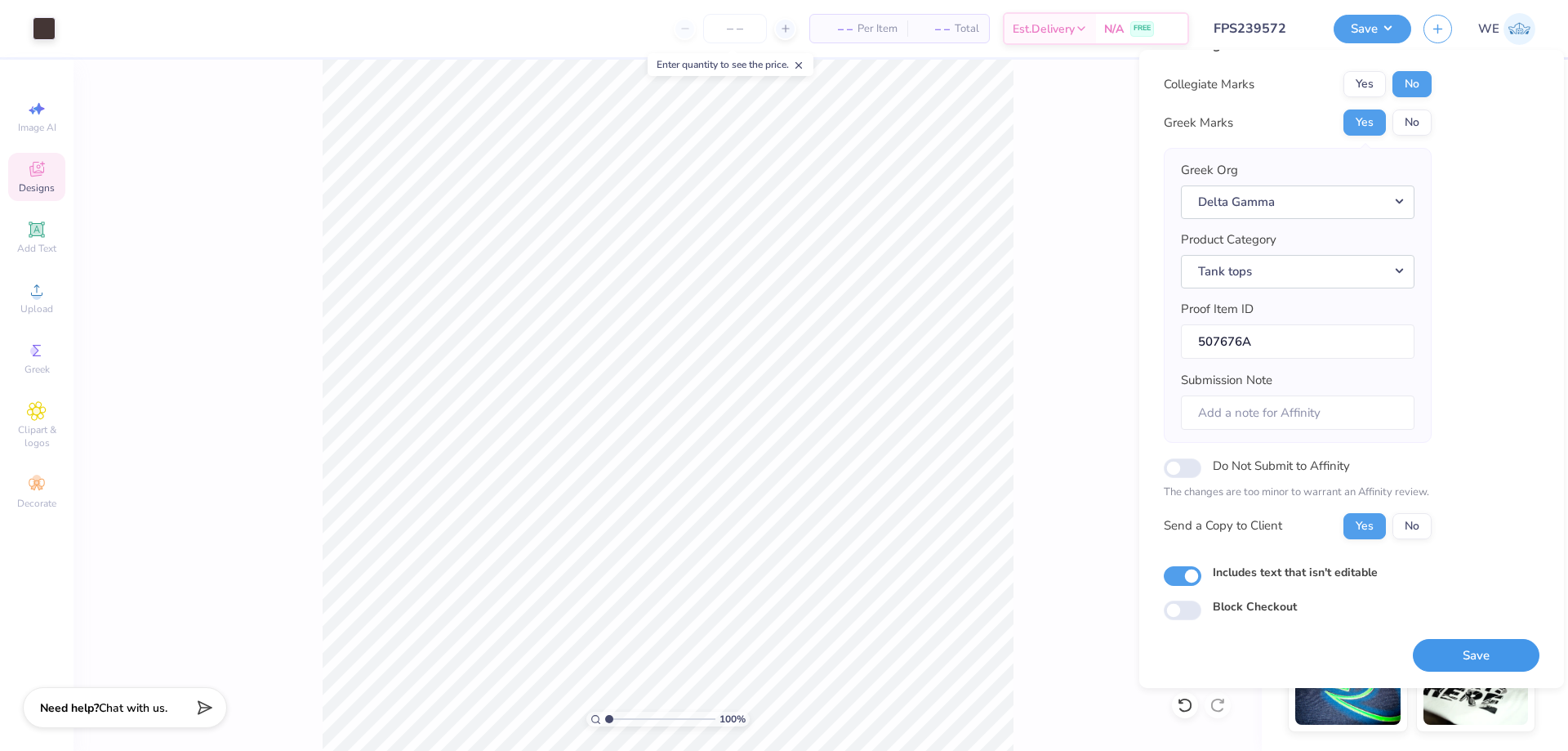
click at [1448, 648] on button "Save" at bounding box center [1476, 655] width 127 height 34
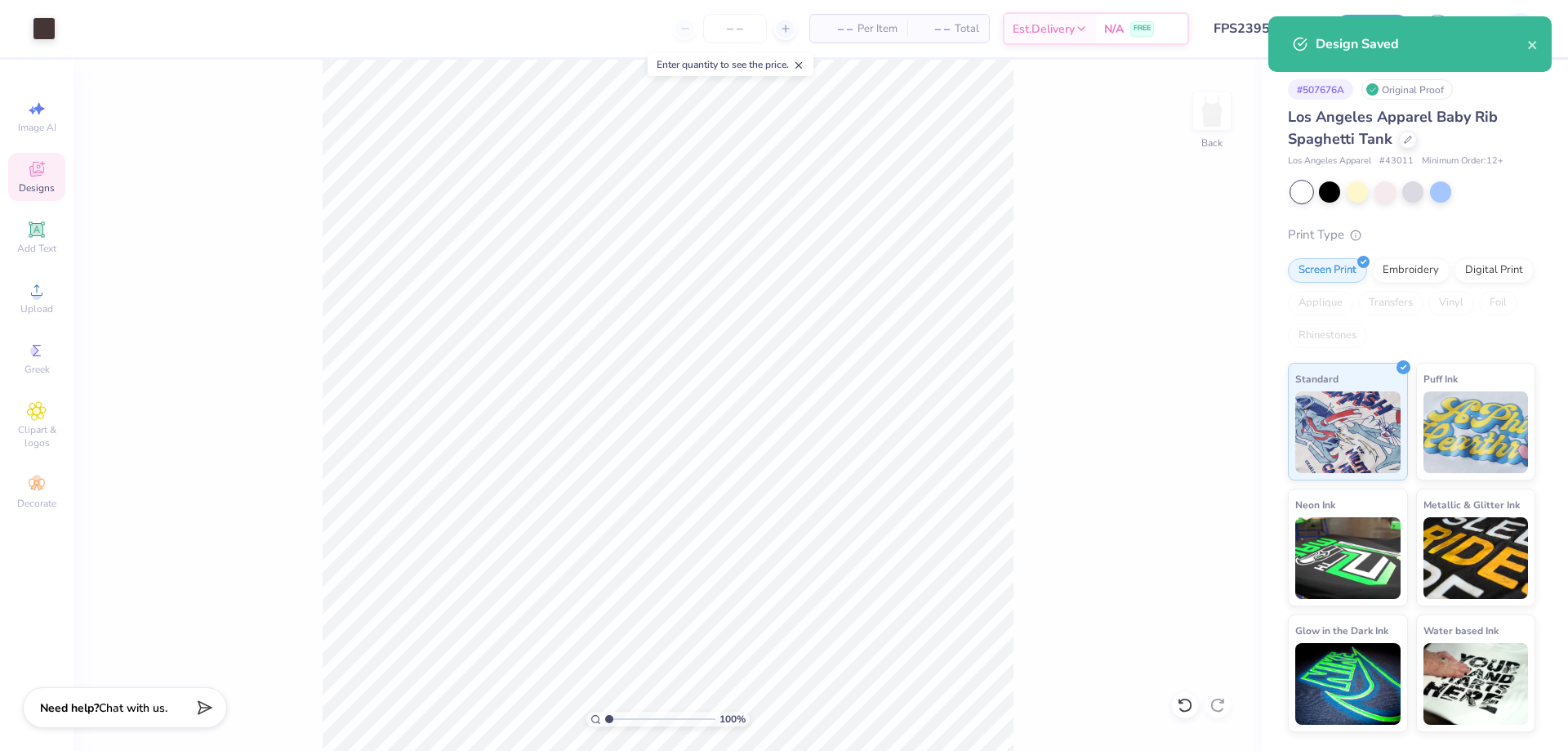
click at [537, 24] on div "– – Per Item – – Total Est. Delivery N/A FREE" at bounding box center [629, 28] width 1122 height 57
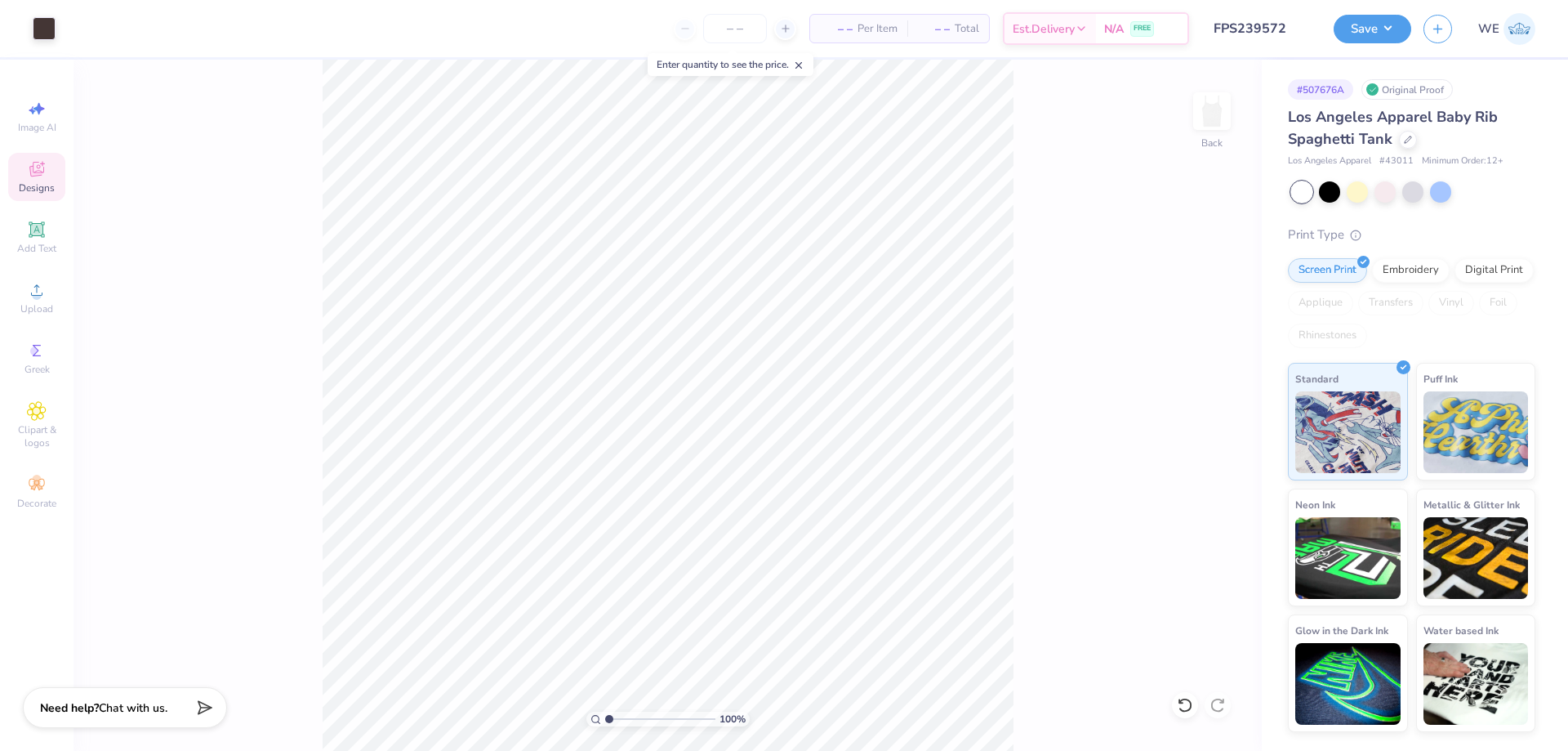
click at [578, 24] on div "– – Per Item – – Total Est. Delivery N/A FREE" at bounding box center [629, 28] width 1122 height 57
click at [1432, 28] on icon "button" at bounding box center [1438, 27] width 14 height 14
